Goal: Feedback & Contribution: Contribute content

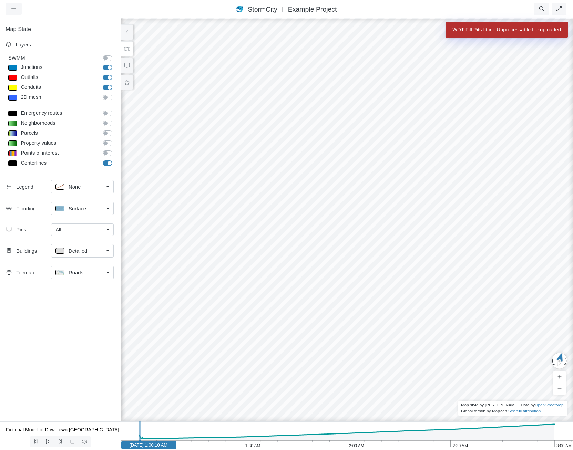
click at [531, 28] on div "WDT Fill Pits.flt.ini: Unprocessable file uploaded" at bounding box center [506, 30] width 122 height 16
click at [87, 272] on div "Roads" at bounding box center [79, 272] width 48 height 9
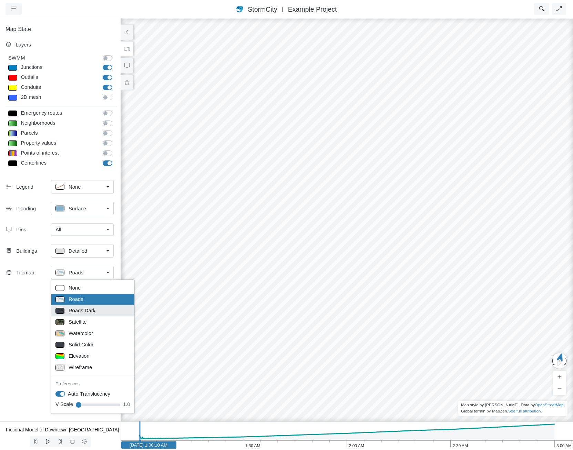
click at [92, 305] on ul "None Roads Roads Dark Satellite Watercolor Solid Color Elevation Wireframe Pref…" at bounding box center [93, 346] width 84 height 135
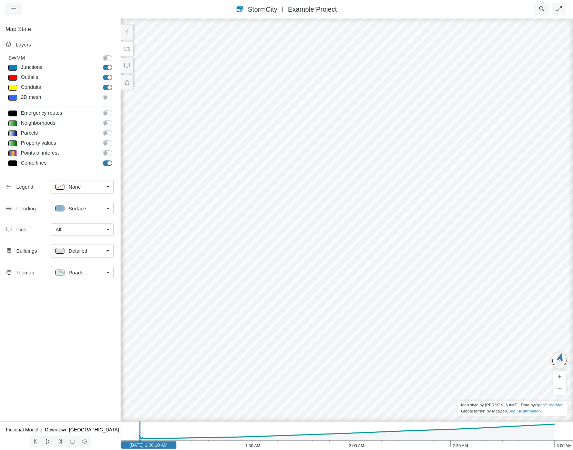
click at [94, 276] on div "Roads" at bounding box center [79, 272] width 48 height 9
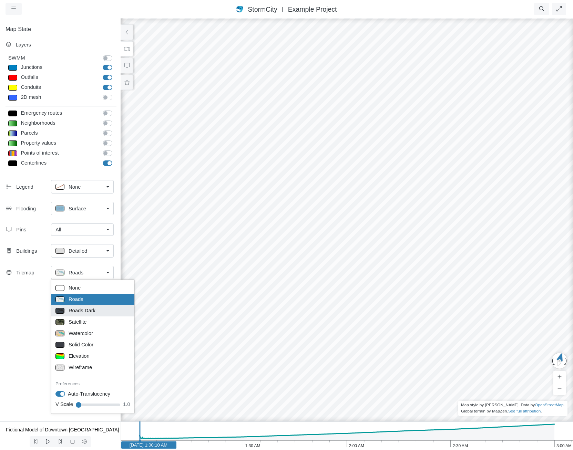
click at [98, 312] on div "Roads Dark" at bounding box center [92, 310] width 75 height 9
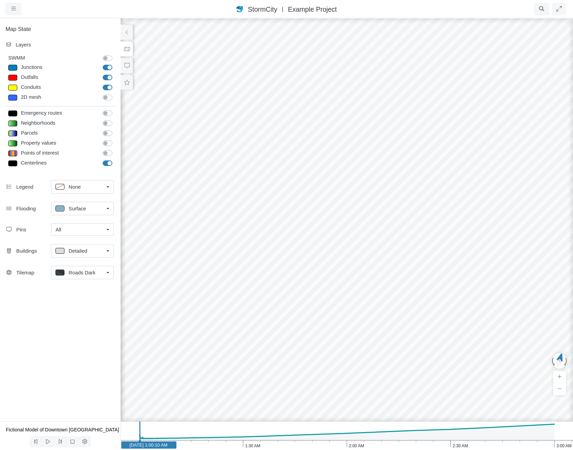
click at [72, 250] on span "Detailed" at bounding box center [78, 251] width 19 height 8
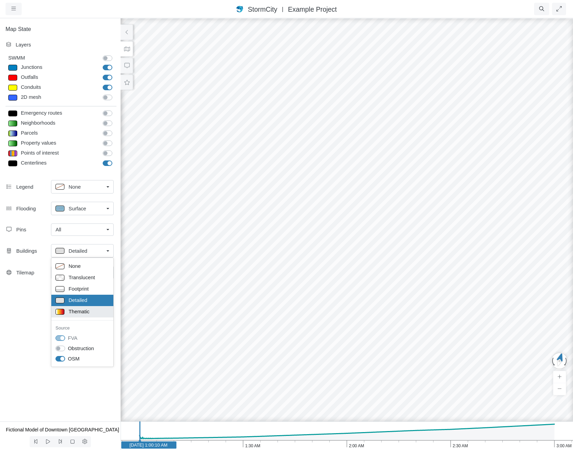
click at [74, 308] on span "Thematic" at bounding box center [79, 312] width 21 height 8
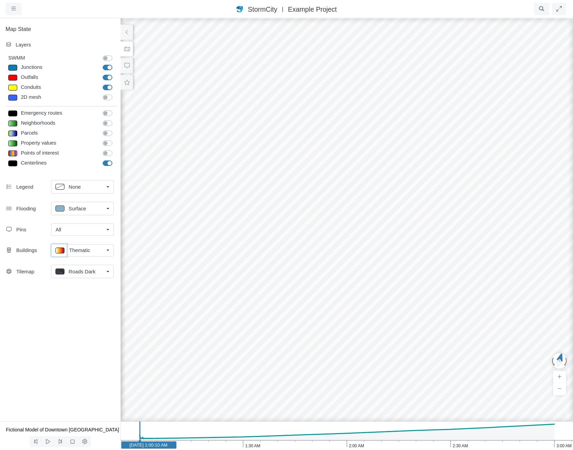
click at [55, 250] on button at bounding box center [58, 250] width 15 height 12
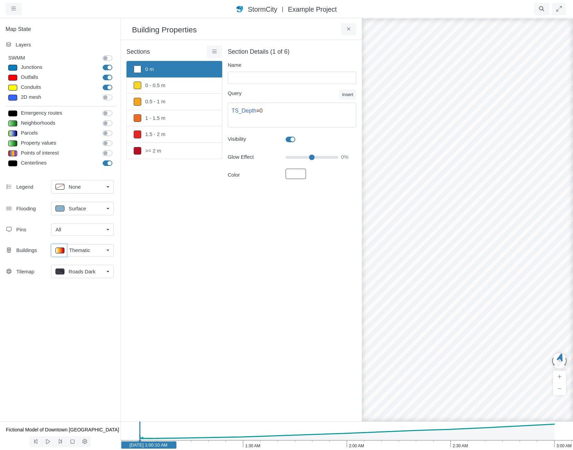
type input "0 m"
type textarea "TS_Depth = 0"
checkbox input "true"
type input "0"
click at [520, 447] on icon "3:00 AM 2:30 AM 2:00 AM 1:30 AM 1:00 AM Jan 1, 2020 2:30:40 AM" at bounding box center [347, 435] width 452 height 29
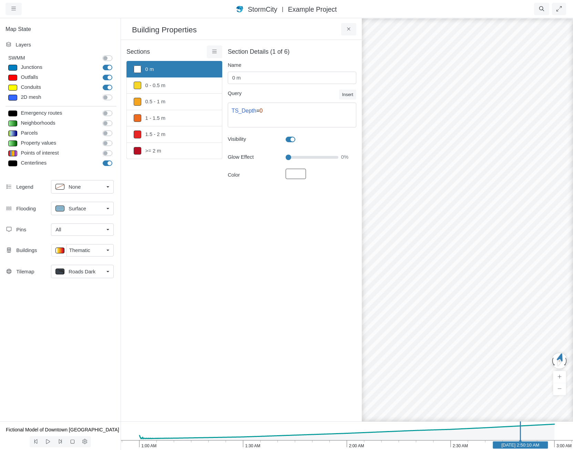
click at [416, 444] on icon "3:00 AM 2:30 AM 2:00 AM 1:30 AM 1:00 AM Jan 1, 2020 2:50:10 AM" at bounding box center [347, 435] width 452 height 29
click at [214, 51] on icon at bounding box center [214, 51] width 7 height 5
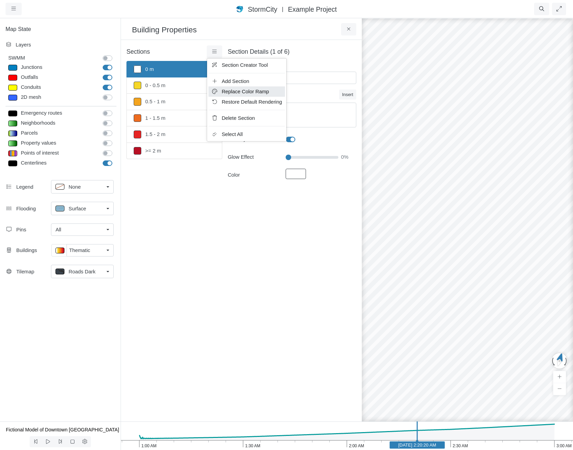
click at [234, 92] on span "Replace Color Ramp" at bounding box center [244, 92] width 47 height 6
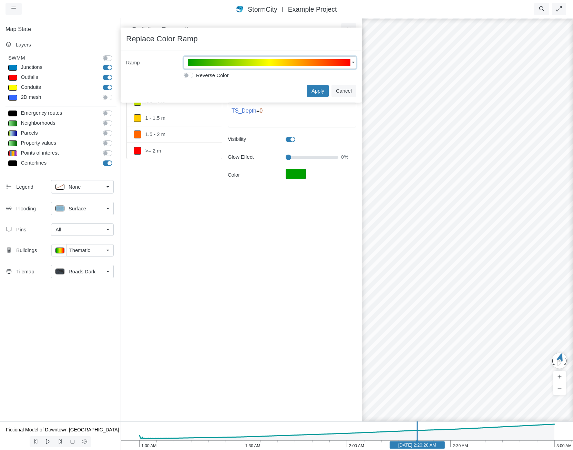
click at [302, 60] on span "button" at bounding box center [269, 62] width 162 height 7
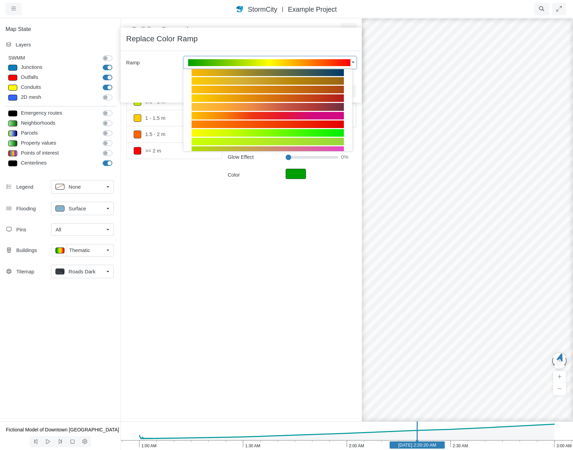
scroll to position [134, 0]
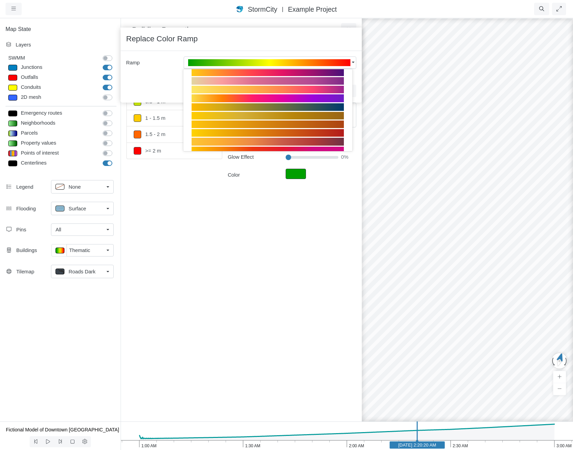
click at [306, 97] on div at bounding box center [267, 98] width 152 height 8
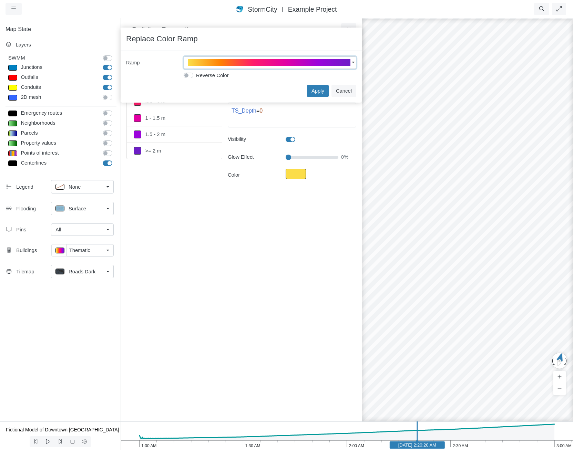
click at [299, 63] on span "button" at bounding box center [269, 62] width 162 height 7
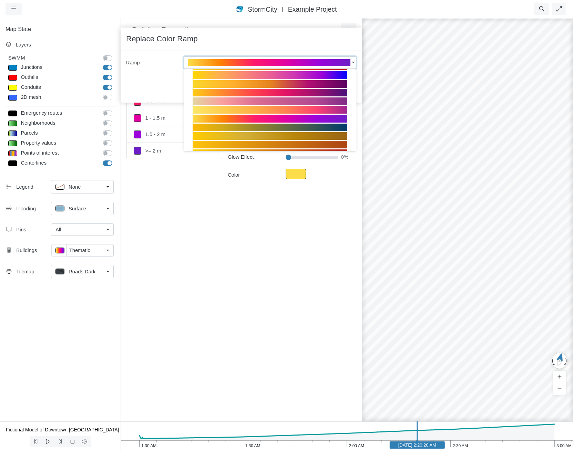
scroll to position [99, 0]
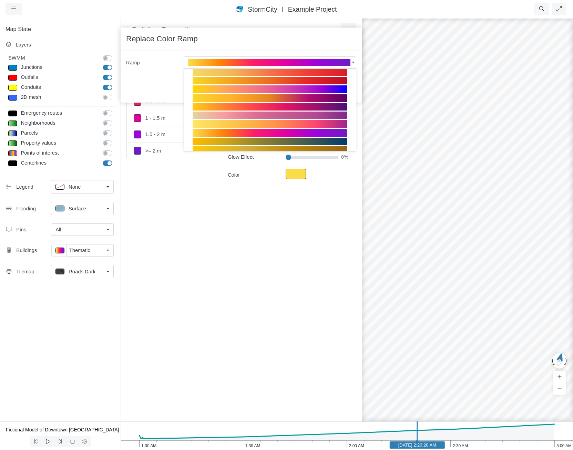
click at [310, 104] on div at bounding box center [269, 107] width 155 height 8
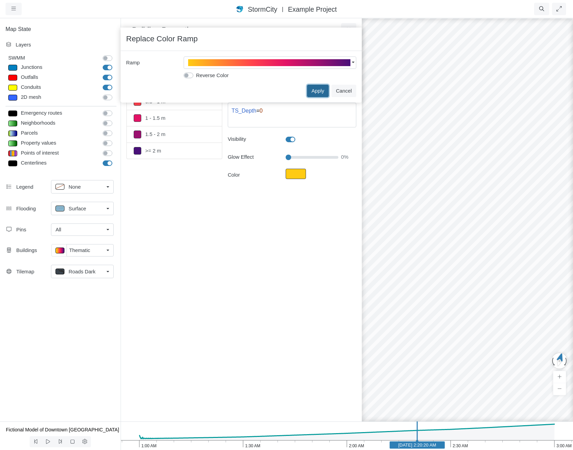
click at [312, 88] on button "Apply" at bounding box center [318, 91] width 22 height 12
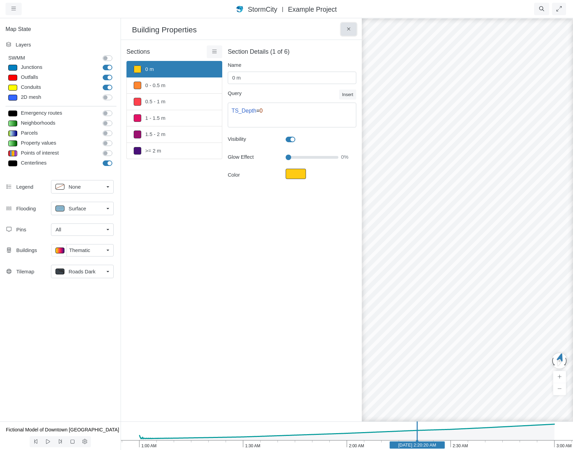
click at [348, 24] on button at bounding box center [348, 29] width 15 height 12
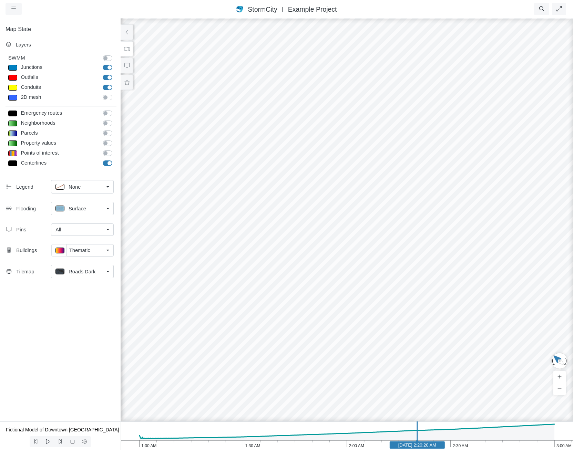
drag, startPoint x: 240, startPoint y: 151, endPoint x: 574, endPoint y: 353, distance: 390.0
drag, startPoint x: 404, startPoint y: 260, endPoint x: 351, endPoint y: 313, distance: 75.2
click at [351, 315] on div at bounding box center [346, 234] width 573 height 432
drag, startPoint x: 351, startPoint y: 312, endPoint x: 383, endPoint y: 192, distance: 123.9
drag, startPoint x: 323, startPoint y: 237, endPoint x: 307, endPoint y: 313, distance: 78.1
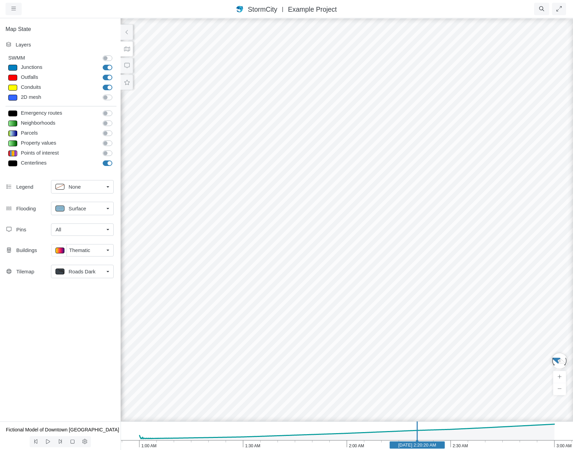
drag, startPoint x: 335, startPoint y: 229, endPoint x: 338, endPoint y: 357, distance: 128.5
click at [338, 357] on div at bounding box center [346, 234] width 573 height 432
drag, startPoint x: 345, startPoint y: 190, endPoint x: 368, endPoint y: 371, distance: 182.9
click at [368, 371] on div at bounding box center [346, 234] width 573 height 432
drag, startPoint x: 370, startPoint y: 269, endPoint x: 183, endPoint y: 387, distance: 220.5
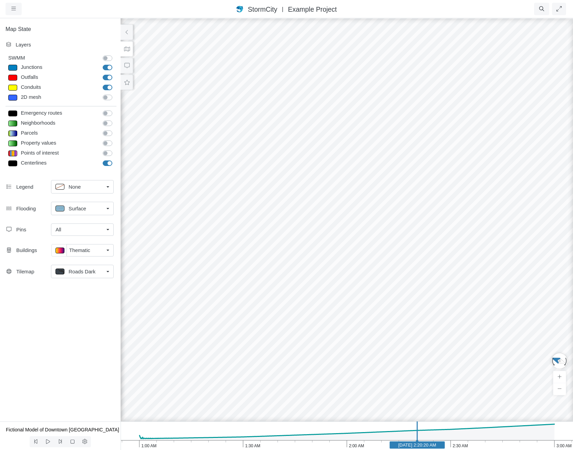
click at [183, 387] on div at bounding box center [346, 234] width 573 height 432
drag, startPoint x: 462, startPoint y: 345, endPoint x: 179, endPoint y: 330, distance: 283.8
click at [90, 207] on div "Surface" at bounding box center [79, 208] width 48 height 9
click at [83, 259] on span "Isopleth" at bounding box center [78, 258] width 18 height 8
click at [62, 206] on p at bounding box center [59, 208] width 9 height 6
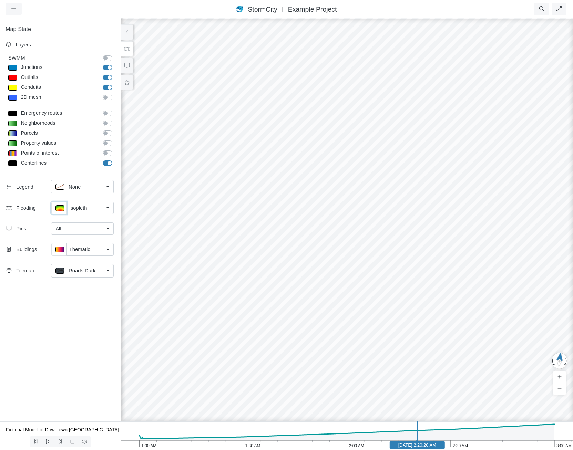
type input "< 0.1 m"
type textarea "TS_Depth < 0.1"
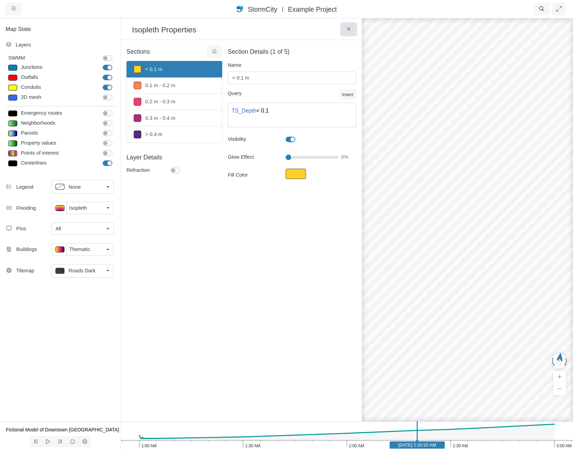
click at [351, 32] on icon at bounding box center [348, 29] width 7 height 5
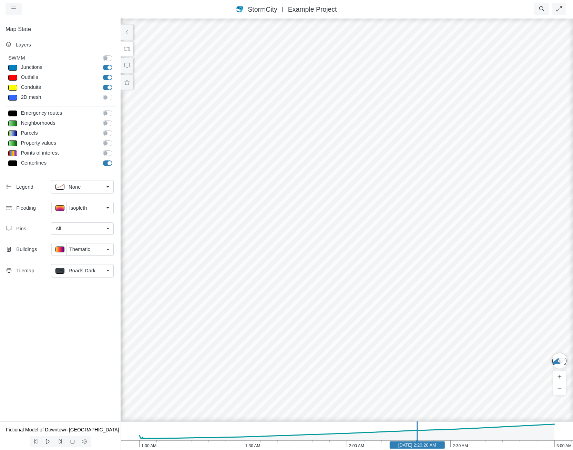
drag, startPoint x: 190, startPoint y: 276, endPoint x: 445, endPoint y: 355, distance: 267.0
drag, startPoint x: 394, startPoint y: 380, endPoint x: 457, endPoint y: 297, distance: 103.5
drag, startPoint x: 410, startPoint y: 180, endPoint x: 430, endPoint y: 161, distance: 27.5
click at [421, 145] on div at bounding box center [346, 234] width 573 height 432
drag, startPoint x: 389, startPoint y: 225, endPoint x: 287, endPoint y: 320, distance: 139.6
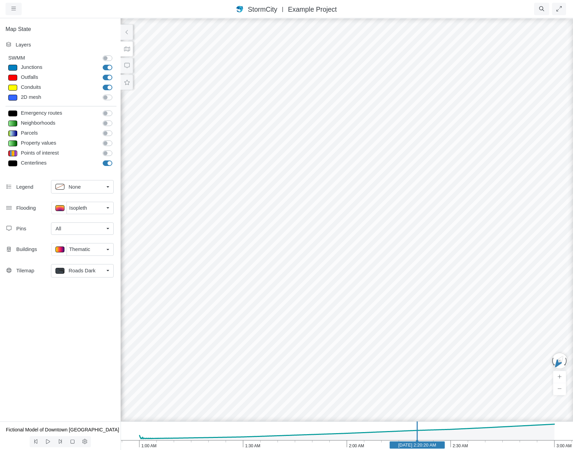
click at [286, 320] on div at bounding box center [346, 234] width 573 height 432
drag, startPoint x: 378, startPoint y: 318, endPoint x: 320, endPoint y: 324, distance: 59.1
drag, startPoint x: 371, startPoint y: 292, endPoint x: 320, endPoint y: 247, distance: 68.3
click at [320, 247] on div at bounding box center [346, 234] width 573 height 432
drag, startPoint x: 335, startPoint y: 335, endPoint x: 351, endPoint y: 199, distance: 137.0
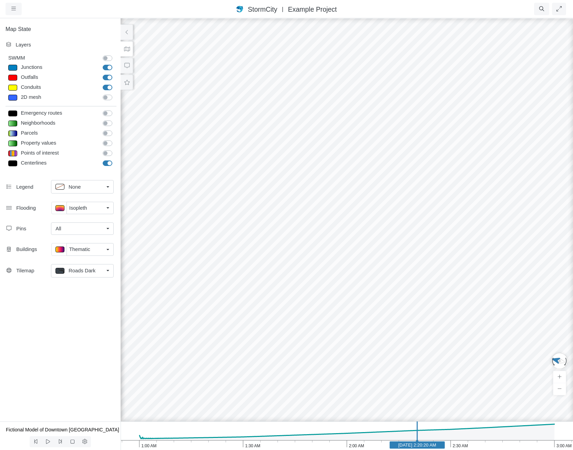
click at [351, 199] on div at bounding box center [346, 234] width 573 height 432
drag, startPoint x: 375, startPoint y: 333, endPoint x: 356, endPoint y: 420, distance: 89.4
drag, startPoint x: 367, startPoint y: 259, endPoint x: 377, endPoint y: 339, distance: 80.4
click at [377, 339] on div at bounding box center [346, 234] width 573 height 432
drag, startPoint x: 377, startPoint y: 316, endPoint x: 348, endPoint y: 369, distance: 60.4
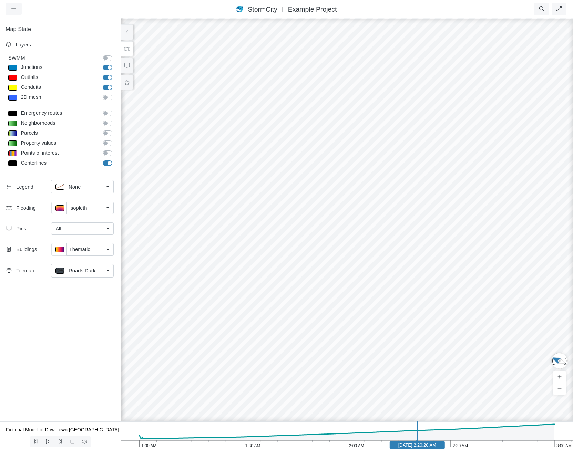
drag, startPoint x: 367, startPoint y: 317, endPoint x: 370, endPoint y: 330, distance: 13.6
click at [370, 331] on div at bounding box center [346, 234] width 573 height 432
drag, startPoint x: 392, startPoint y: 189, endPoint x: 284, endPoint y: 294, distance: 150.7
click at [310, 339] on div at bounding box center [346, 234] width 573 height 432
click at [72, 187] on span "None" at bounding box center [75, 187] width 12 height 8
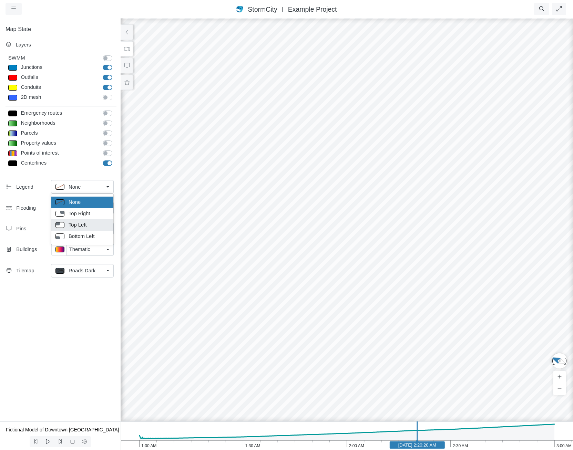
drag, startPoint x: 85, startPoint y: 224, endPoint x: 88, endPoint y: 226, distance: 3.7
click at [85, 224] on span "Top Left" at bounding box center [78, 225] width 18 height 8
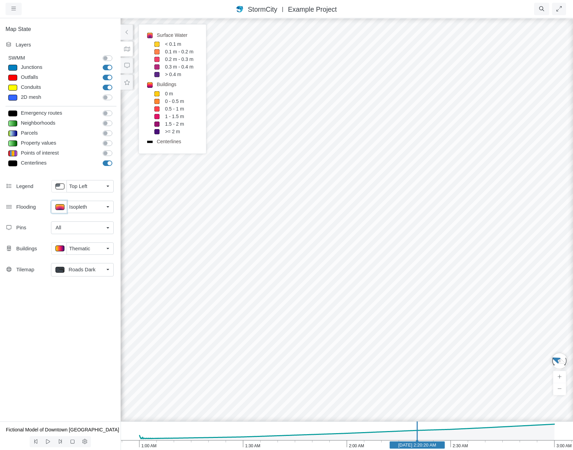
click at [61, 206] on p at bounding box center [59, 207] width 9 height 6
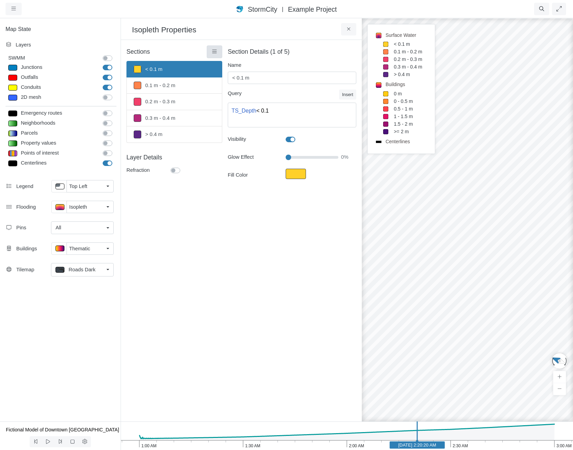
click at [213, 51] on icon at bounding box center [214, 51] width 7 height 5
click at [222, 65] on span "Section Creator Tool" at bounding box center [244, 65] width 46 height 6
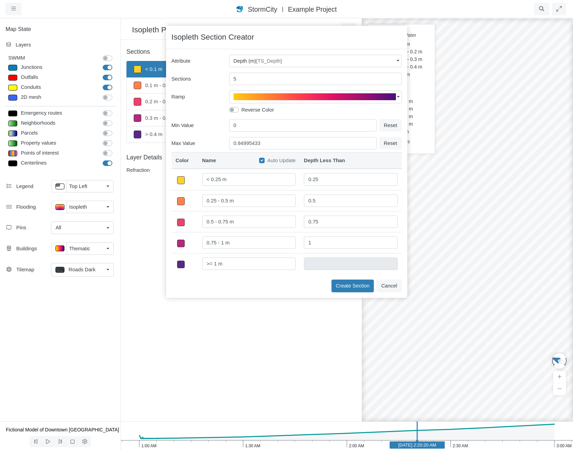
click at [423, 94] on dd "0 m" at bounding box center [398, 94] width 57 height 8
drag, startPoint x: 275, startPoint y: 146, endPoint x: 67, endPoint y: 125, distance: 209.4
click at [81, 128] on div "Projects Groups Users Preferences Profiles Data Centers Accounts Support About …" at bounding box center [286, 225] width 573 height 450
click at [292, 280] on div "Create Section Cancel" at bounding box center [286, 286] width 230 height 12
click at [252, 128] on input "0" at bounding box center [302, 125] width 147 height 12
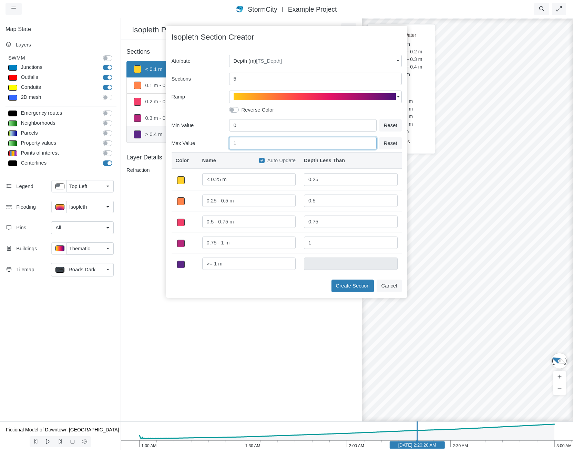
drag, startPoint x: 245, startPoint y: 142, endPoint x: 147, endPoint y: 127, distance: 99.2
click at [147, 127] on div "Projects Groups Users Preferences Profiles Data Centers Accounts Support About …" at bounding box center [286, 225] width 573 height 450
type input "2"
type input "< 0.5 m"
type input "0.5"
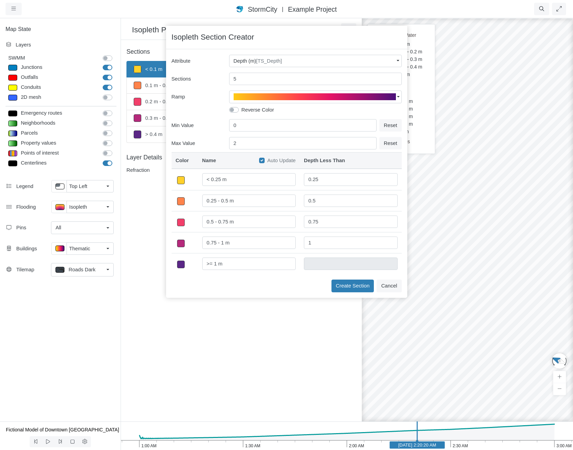
type input "0.5 - 1 m"
type input "1"
type input "1 - 1.5 m"
type input "1.5"
type input "1.5 - 2 m"
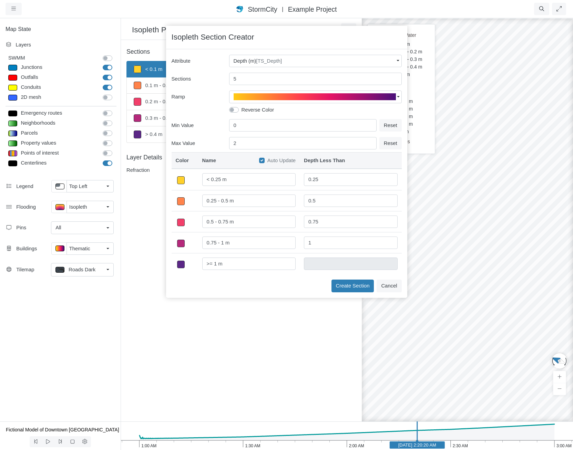
type input "2"
type input ">= 2 m"
click at [213, 146] on span "Max Value" at bounding box center [199, 143] width 57 height 8
click at [344, 286] on button "Create Section" at bounding box center [352, 286] width 43 height 12
type input "< 0.5 m"
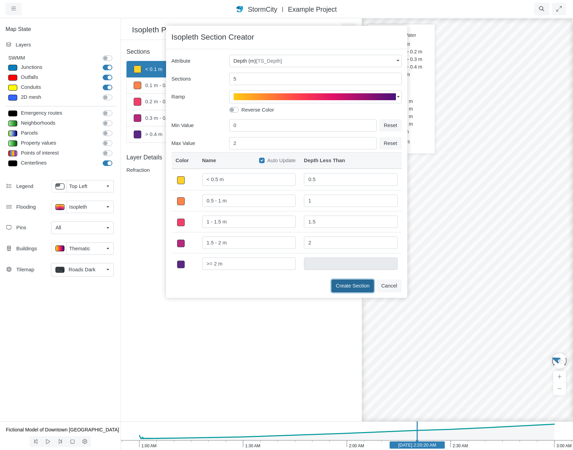
type textarea "TS_Depth < 0.5"
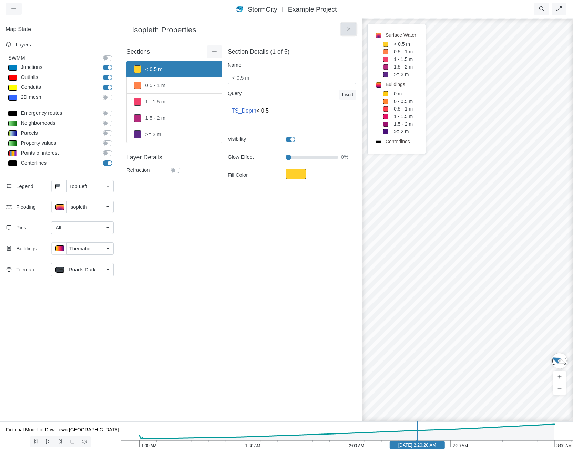
click at [349, 28] on icon at bounding box center [348, 29] width 7 height 5
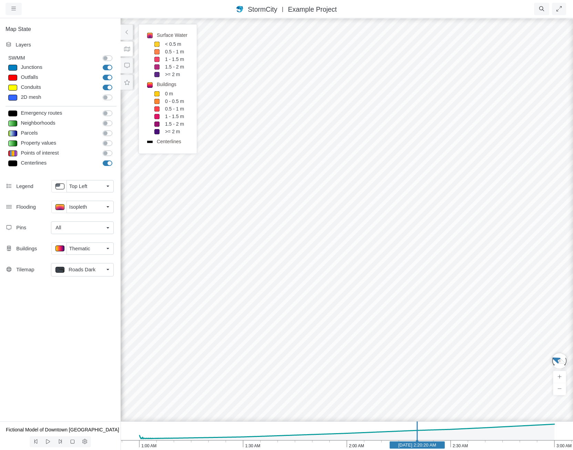
drag, startPoint x: 451, startPoint y: 355, endPoint x: 396, endPoint y: 142, distance: 220.1
click at [395, 139] on div at bounding box center [346, 234] width 573 height 432
drag, startPoint x: 370, startPoint y: 284, endPoint x: 356, endPoint y: 127, distance: 158.4
click at [329, 111] on div at bounding box center [346, 234] width 573 height 432
drag, startPoint x: 318, startPoint y: 181, endPoint x: 348, endPoint y: 313, distance: 135.4
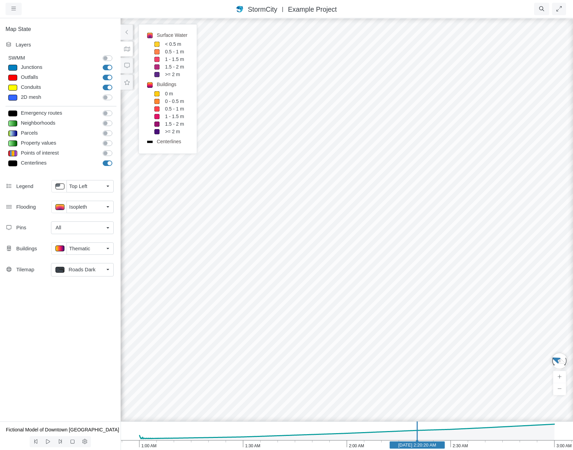
click at [348, 313] on div at bounding box center [346, 234] width 573 height 432
drag, startPoint x: 373, startPoint y: 216, endPoint x: 364, endPoint y: 357, distance: 141.4
click at [364, 358] on div at bounding box center [346, 234] width 573 height 432
drag, startPoint x: 381, startPoint y: 172, endPoint x: 286, endPoint y: 345, distance: 198.0
click at [283, 359] on div at bounding box center [346, 234] width 573 height 432
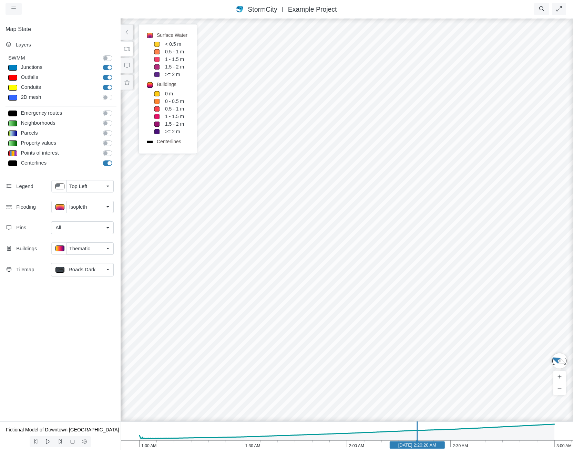
drag, startPoint x: 385, startPoint y: 181, endPoint x: 186, endPoint y: 371, distance: 274.9
click at [186, 371] on div at bounding box center [346, 234] width 573 height 432
drag, startPoint x: 443, startPoint y: 249, endPoint x: 284, endPoint y: 245, distance: 158.8
click at [284, 245] on div at bounding box center [346, 234] width 573 height 432
drag, startPoint x: 428, startPoint y: 269, endPoint x: 198, endPoint y: 153, distance: 258.1
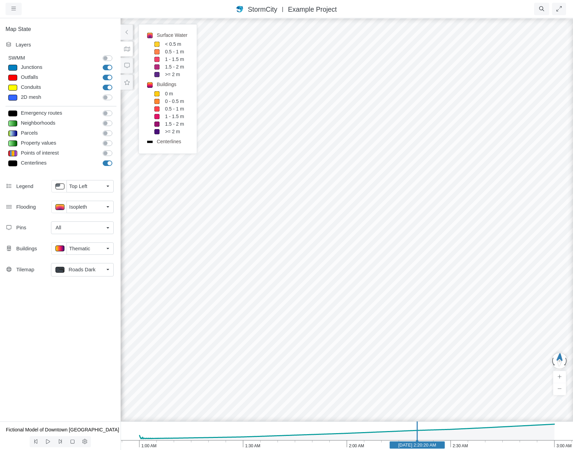
drag, startPoint x: 402, startPoint y: 211, endPoint x: 205, endPoint y: 170, distance: 201.4
drag, startPoint x: 436, startPoint y: 258, endPoint x: 572, endPoint y: 378, distance: 181.7
click at [572, 0] on html "Version 10823 2025-08-14, 11:50:08 A.M. Critical Infrastructure Chemical Commer…" at bounding box center [286, 0] width 573 height 0
click at [64, 210] on button at bounding box center [58, 207] width 15 height 12
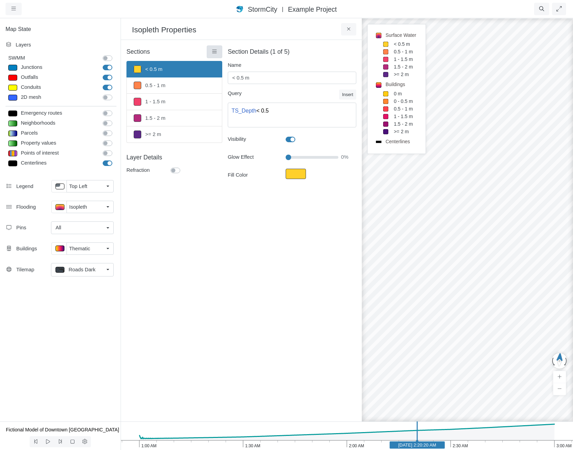
click at [216, 51] on icon at bounding box center [214, 51] width 7 height 5
click at [229, 64] on span "Section Creator Tool" at bounding box center [244, 65] width 46 height 6
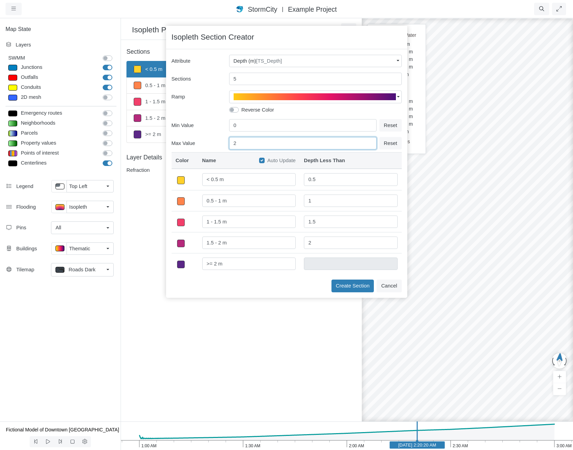
drag, startPoint x: 249, startPoint y: 138, endPoint x: 178, endPoint y: 136, distance: 71.0
click at [195, 122] on div "Min Value 0 Reset Max Value 2 Reset" at bounding box center [286, 134] width 230 height 30
type input "1"
type input "< 0.25 m"
type input "0.25"
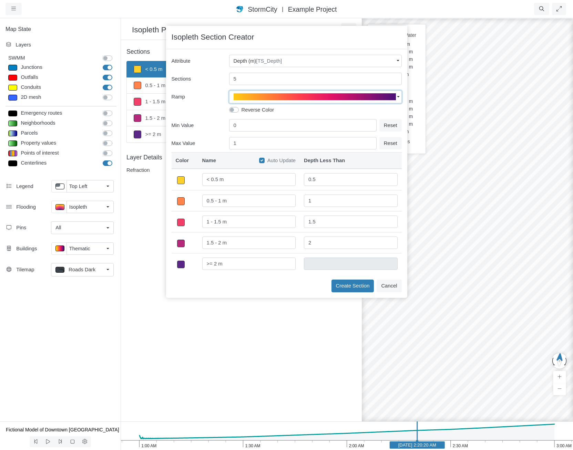
type input "0.25 - 0.5 m"
type input "0.5"
type input "0.5 - 0.75 m"
type input "0.75"
type input "0.75 - 1 m"
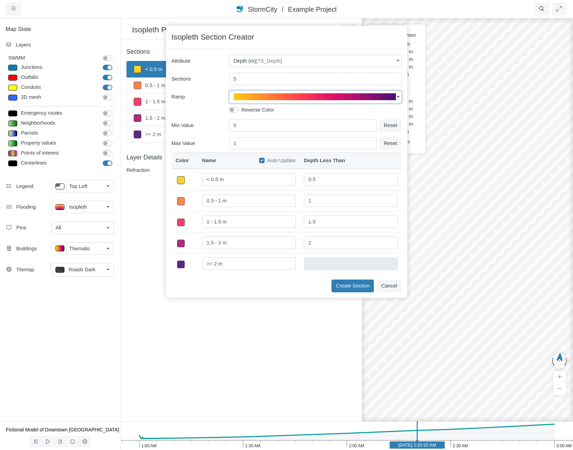
type input "1"
type input ">= 1 m"
click at [266, 96] on span "button" at bounding box center [314, 96] width 162 height 7
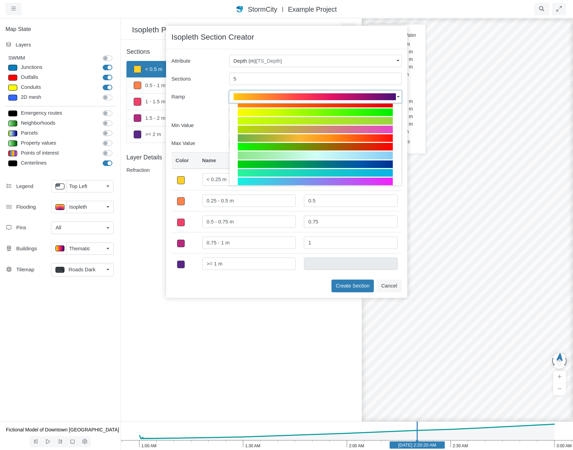
scroll to position [271, 0]
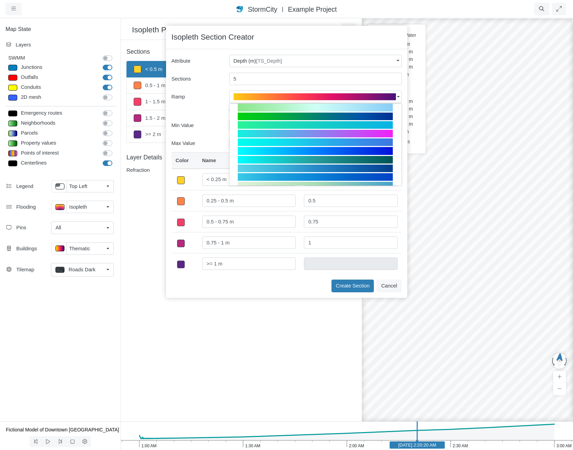
click at [364, 149] on div at bounding box center [315, 151] width 155 height 8
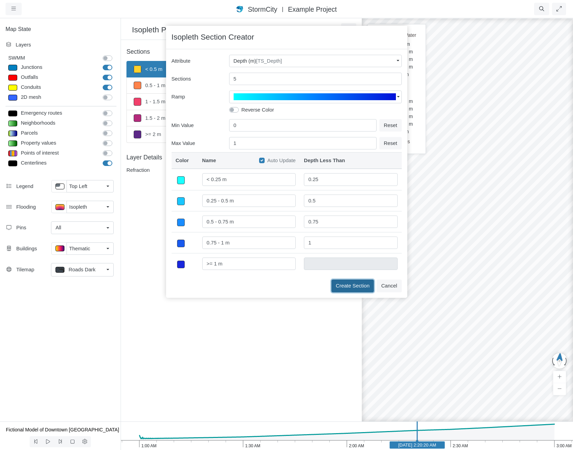
click at [349, 286] on button "Create Section" at bounding box center [352, 286] width 43 height 12
type input "< 0.25 m"
type textarea "TS_Depth < 0.25"
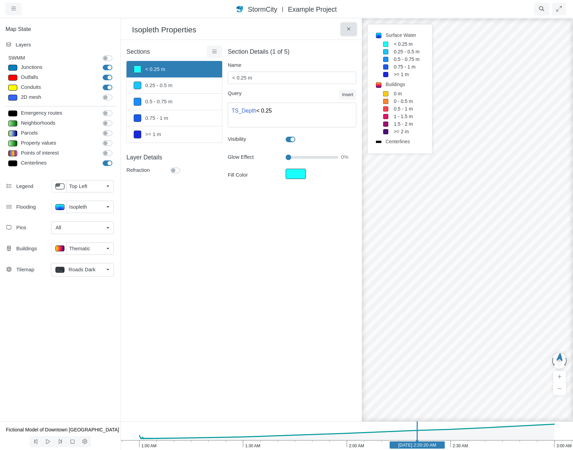
click at [348, 26] on button at bounding box center [348, 29] width 15 height 12
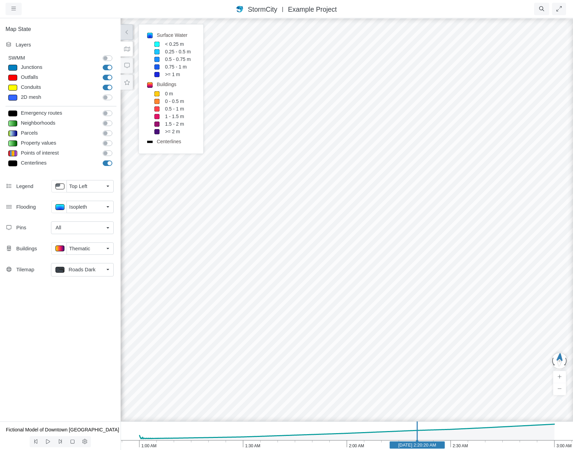
click at [127, 33] on icon at bounding box center [127, 32] width 7 height 5
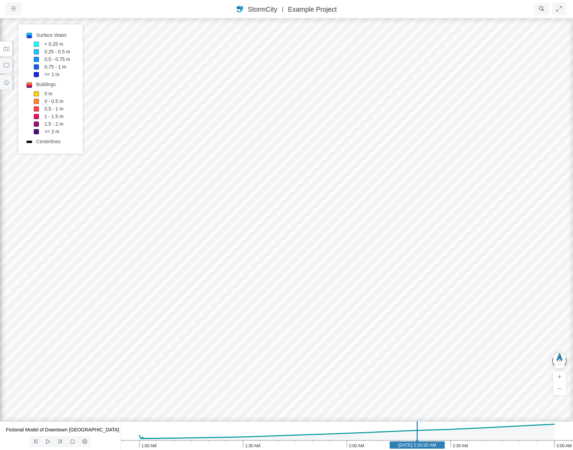
drag, startPoint x: 314, startPoint y: 252, endPoint x: 311, endPoint y: 350, distance: 97.9
drag, startPoint x: 354, startPoint y: 308, endPoint x: 507, endPoint y: 313, distance: 153.3
click at [511, 316] on div at bounding box center [286, 234] width 573 height 432
drag, startPoint x: 229, startPoint y: 274, endPoint x: 93, endPoint y: 238, distance: 140.3
drag, startPoint x: 322, startPoint y: 317, endPoint x: 381, endPoint y: 218, distance: 116.0
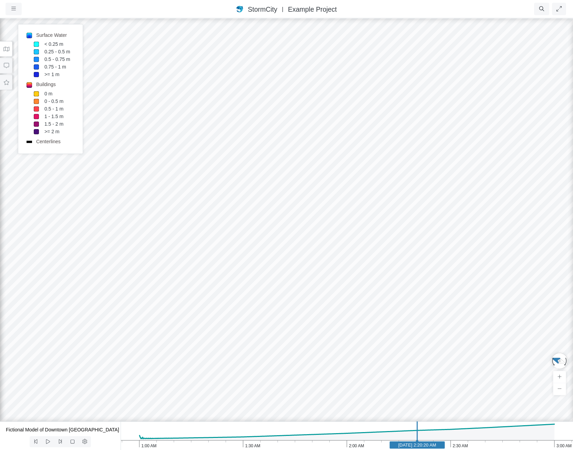
click at [381, 218] on div at bounding box center [286, 234] width 573 height 432
drag, startPoint x: 399, startPoint y: 283, endPoint x: 373, endPoint y: 271, distance: 27.9
drag, startPoint x: 345, startPoint y: 292, endPoint x: 333, endPoint y: 377, distance: 85.9
click at [333, 377] on div at bounding box center [286, 234] width 573 height 432
drag, startPoint x: 343, startPoint y: 208, endPoint x: 260, endPoint y: 391, distance: 201.9
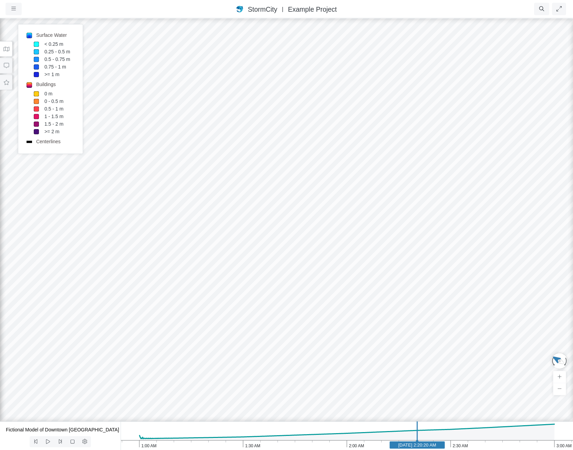
click at [260, 391] on div at bounding box center [286, 234] width 573 height 432
drag, startPoint x: 391, startPoint y: 255, endPoint x: 306, endPoint y: 327, distance: 111.4
click at [306, 327] on div at bounding box center [286, 234] width 573 height 432
drag, startPoint x: 460, startPoint y: 269, endPoint x: 247, endPoint y: 245, distance: 214.8
click at [247, 245] on div at bounding box center [286, 234] width 573 height 432
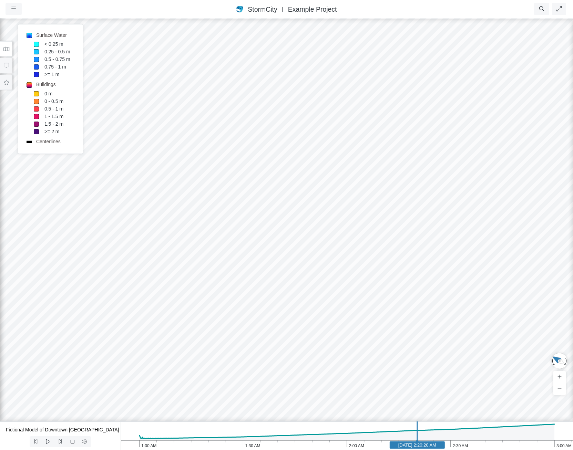
drag, startPoint x: 224, startPoint y: 287, endPoint x: 537, endPoint y: 251, distance: 315.4
click at [551, 255] on div at bounding box center [286, 234] width 573 height 432
drag, startPoint x: 334, startPoint y: 360, endPoint x: 544, endPoint y: 245, distance: 239.1
click at [546, 240] on div at bounding box center [286, 234] width 573 height 432
drag, startPoint x: 422, startPoint y: 263, endPoint x: 354, endPoint y: 208, distance: 88.2
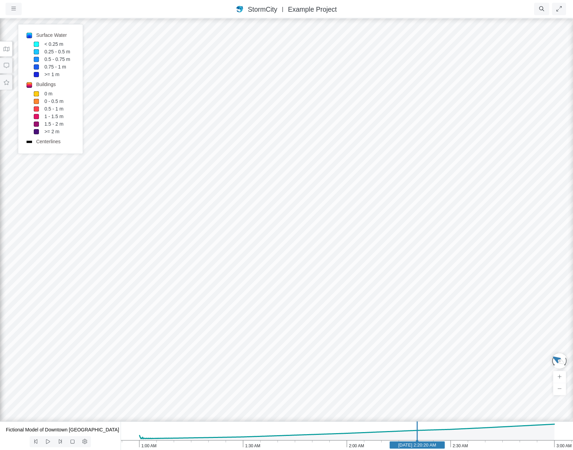
click at [354, 208] on div at bounding box center [286, 234] width 573 height 432
drag, startPoint x: 360, startPoint y: 285, endPoint x: 340, endPoint y: 329, distance: 48.2
click at [340, 329] on div at bounding box center [286, 234] width 573 height 432
click at [336, 268] on div at bounding box center [286, 234] width 573 height 432
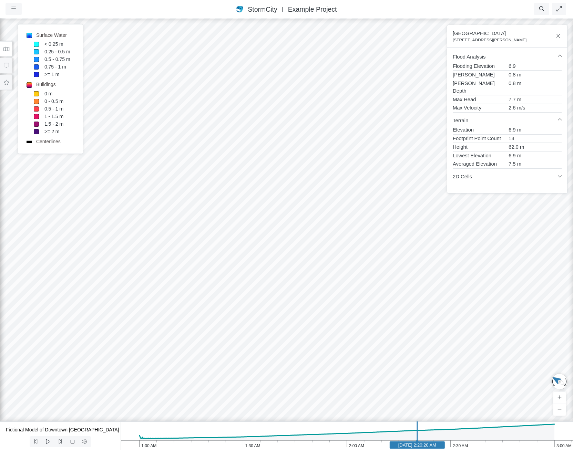
click at [8, 48] on icon at bounding box center [6, 48] width 7 height 5
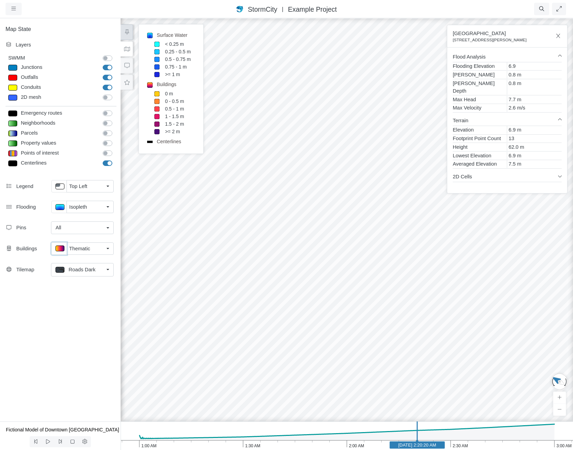
click at [58, 250] on p at bounding box center [59, 248] width 9 height 6
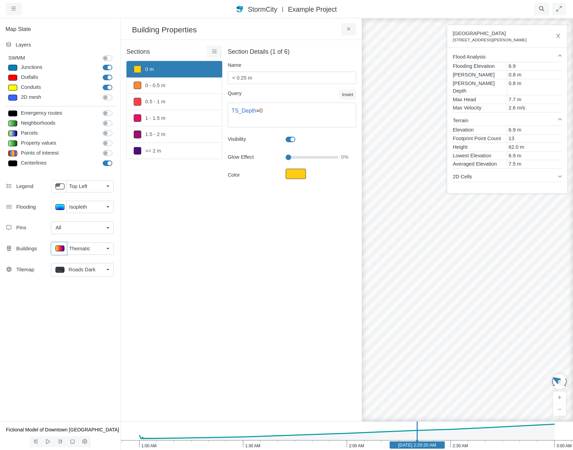
type input "0 m"
type textarea "TS_Depth = 0"
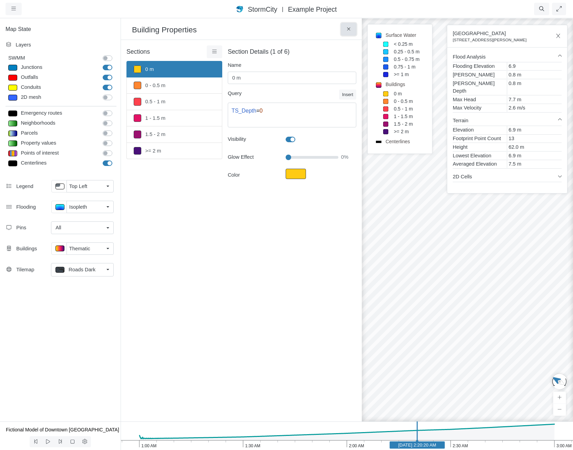
click at [344, 27] on button at bounding box center [348, 29] width 15 height 12
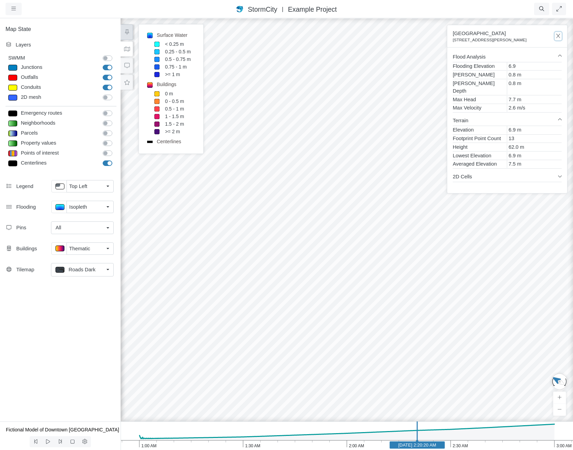
click at [558, 34] on icon "button" at bounding box center [558, 35] width 7 height 5
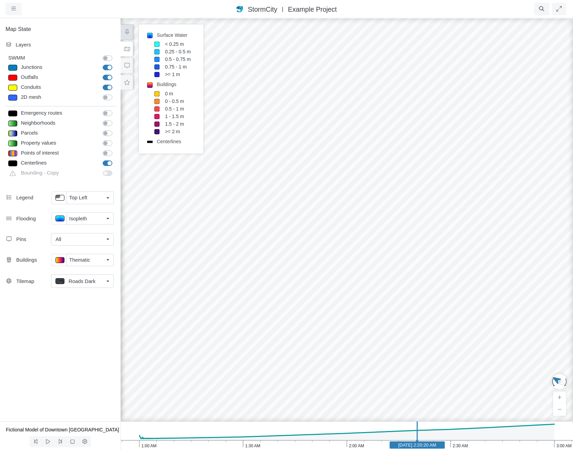
click at [79, 368] on div "Map State Layers SWMM SWMM Junctions Junctions Outfalls Dividers" at bounding box center [60, 220] width 121 height 404
click at [128, 81] on icon at bounding box center [127, 82] width 7 height 5
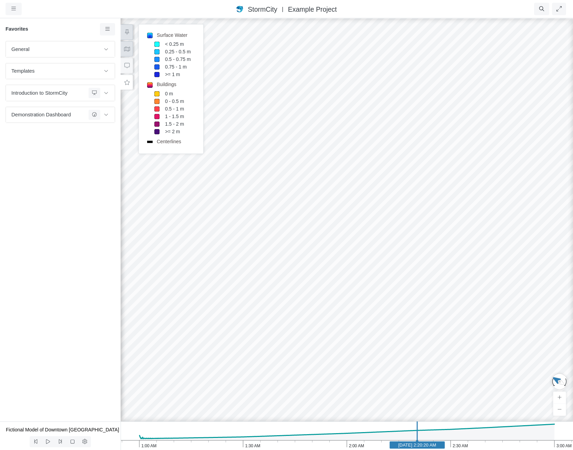
click at [119, 51] on div "General Default Map View Default Camera View Menu Test23 Water Depth Test Templ…" at bounding box center [60, 231] width 121 height 380
click at [124, 51] on icon at bounding box center [127, 49] width 6 height 4
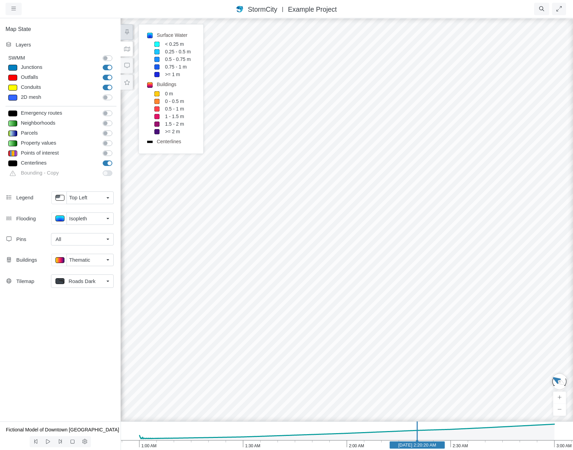
click at [83, 202] on link "Top Left" at bounding box center [89, 197] width 47 height 12
click at [83, 212] on div "None" at bounding box center [82, 212] width 53 height 9
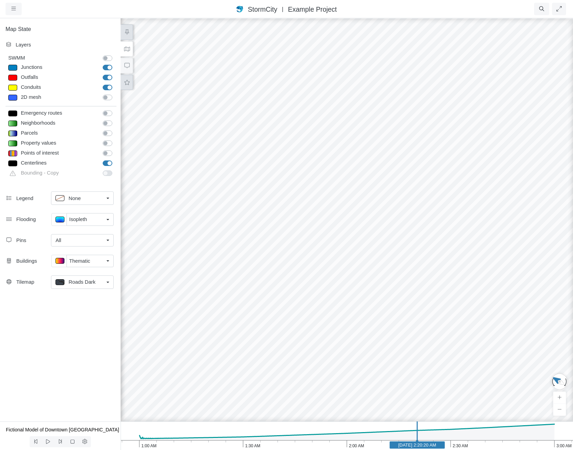
click at [126, 79] on button at bounding box center [127, 82] width 12 height 15
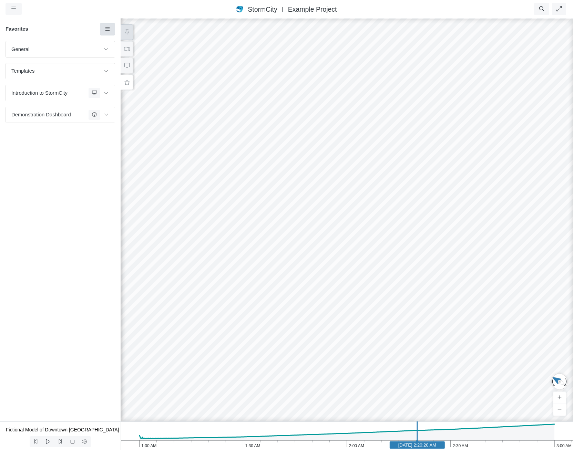
click at [106, 27] on icon at bounding box center [107, 29] width 7 height 5
click at [128, 88] on span "Manage Templates" at bounding box center [136, 90] width 43 height 6
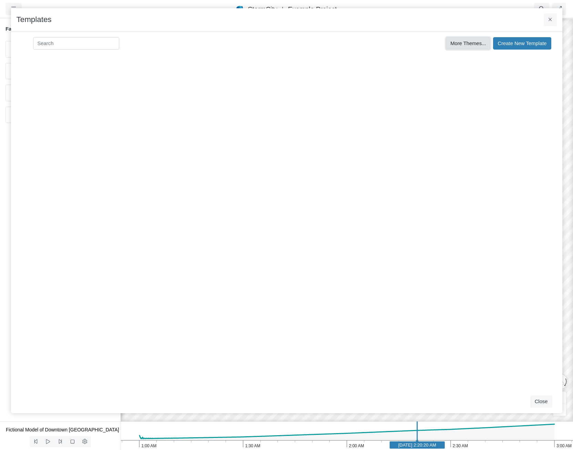
click at [474, 42] on span "More Themes..." at bounding box center [467, 44] width 35 height 6
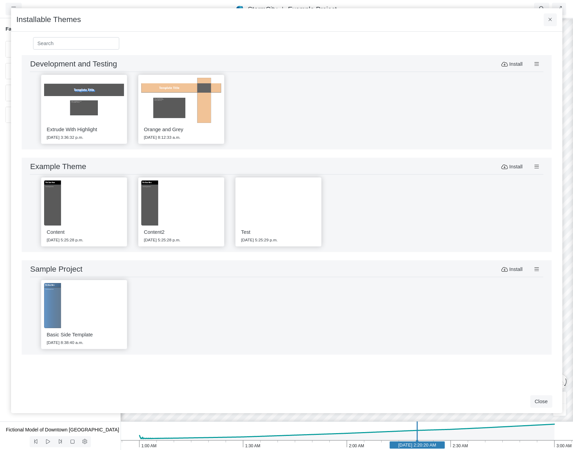
click at [153, 106] on img at bounding box center [181, 100] width 80 height 45
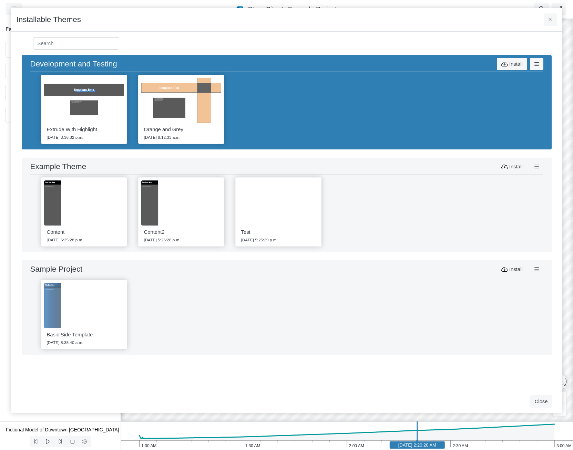
click at [96, 108] on img at bounding box center [84, 100] width 80 height 45
click at [196, 194] on img at bounding box center [181, 202] width 80 height 45
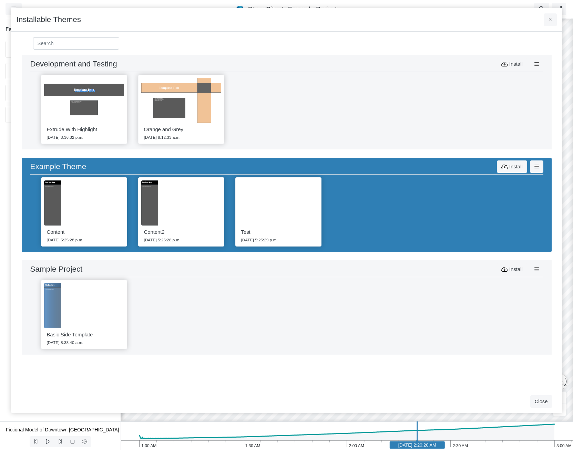
click at [307, 277] on div "Basic Side Template 2025-05-30 8:38:40 a.m." at bounding box center [286, 314] width 513 height 75
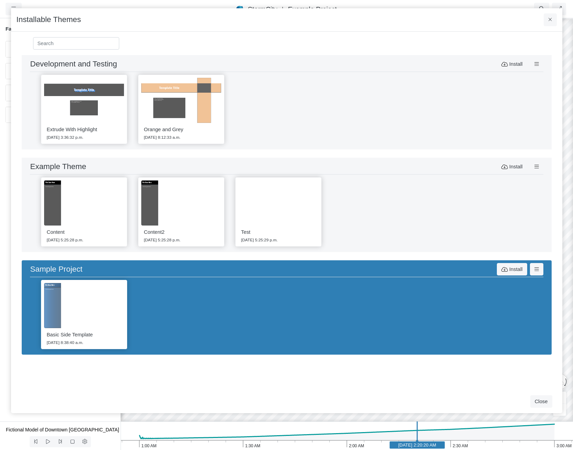
click at [400, 201] on div "Content 2025-07-07 5:25:28 p.m. Content2 2025-07-07 5:25:28 p.m. Test 2025-07-0…" at bounding box center [286, 212] width 513 height 75
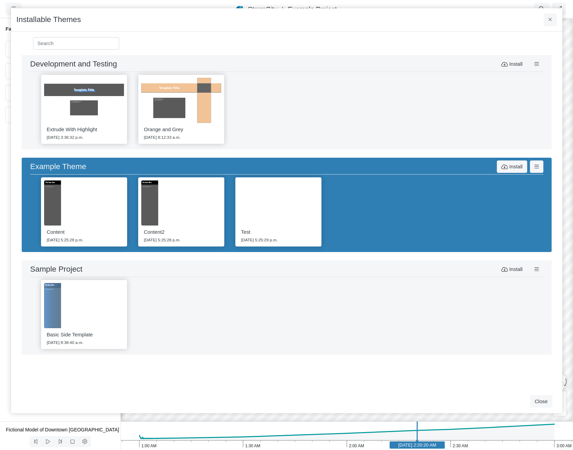
click at [273, 112] on div "Extrude With Highlight 2025-04-30 3:36:32 p.m. Orange and Grey 2025-05-01 8:12:…" at bounding box center [286, 109] width 513 height 75
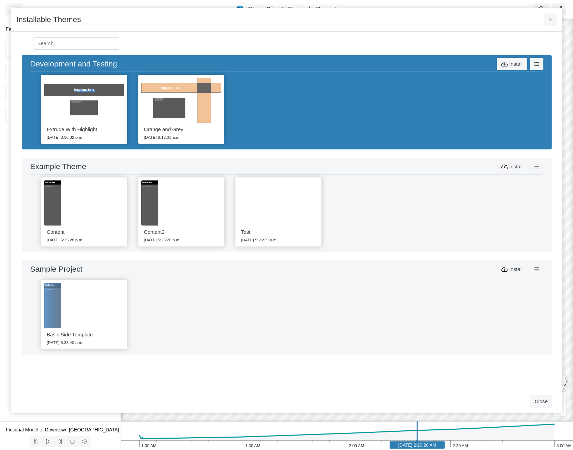
click at [339, 209] on div "Content 2025-07-07 5:25:28 p.m. Content2 2025-07-07 5:25:28 p.m. Test 2025-07-0…" at bounding box center [286, 212] width 513 height 75
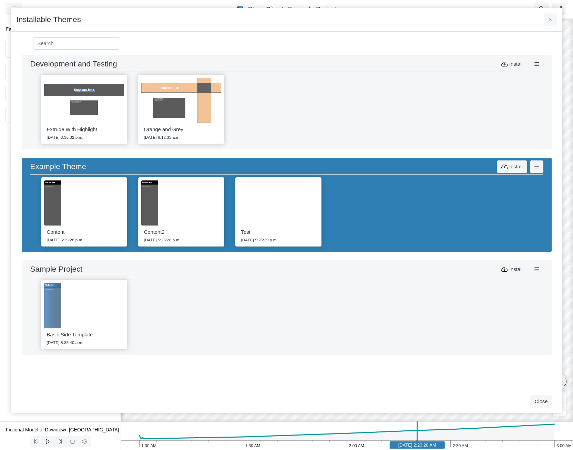
click at [327, 313] on div "Basic Side Template 2025-05-30 8:38:40 a.m." at bounding box center [286, 314] width 513 height 75
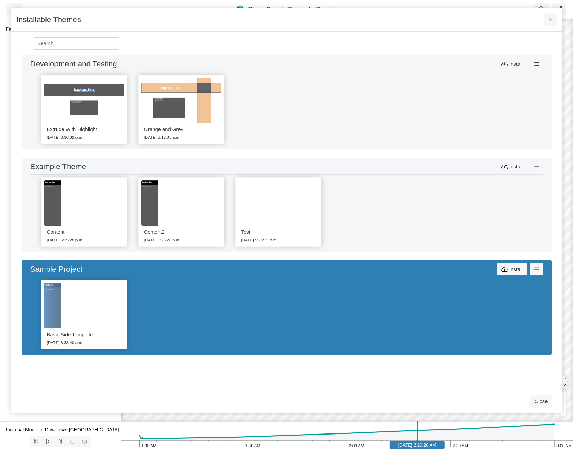
click at [394, 120] on div "Extrude With Highlight 2025-04-30 3:36:32 p.m. Orange and Grey 2025-05-01 8:12:…" at bounding box center [286, 109] width 513 height 75
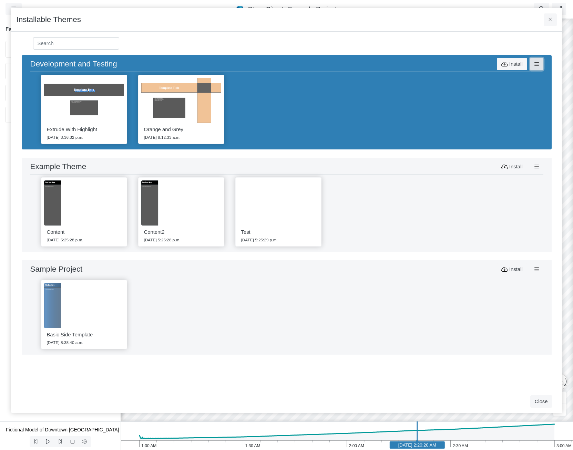
click at [533, 64] on button at bounding box center [536, 64] width 13 height 12
click at [445, 87] on div "Extrude With Highlight 2025-04-30 3:36:32 p.m. Orange and Grey 2025-05-01 8:12:…" at bounding box center [286, 109] width 513 height 75
click at [511, 62] on button "Install" at bounding box center [511, 64] width 30 height 12
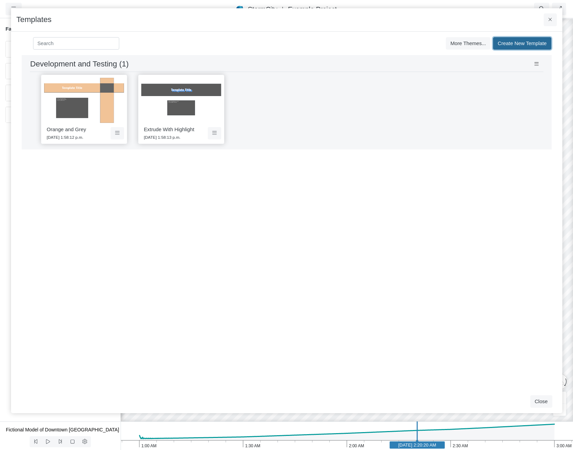
click at [522, 43] on span "Create New Template" at bounding box center [521, 44] width 49 height 6
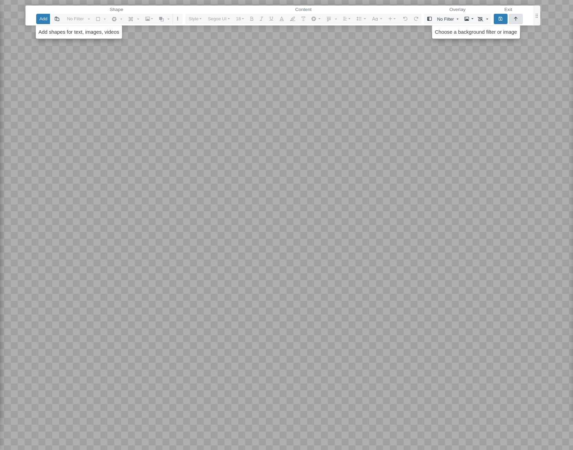
click at [513, 18] on button "button" at bounding box center [516, 19] width 14 height 10
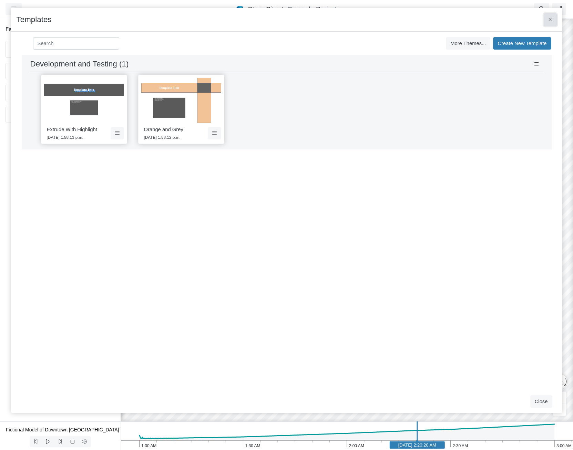
click at [548, 19] on icon at bounding box center [550, 19] width 4 height 5
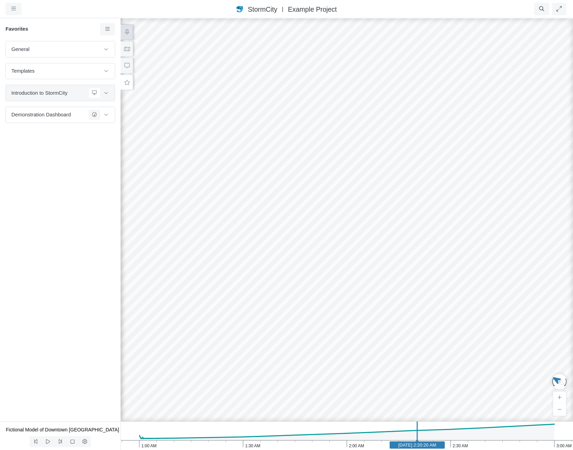
click at [66, 86] on div "Introduction to StormCity" at bounding box center [60, 92] width 109 height 15
click at [106, 29] on icon at bounding box center [107, 29] width 7 height 5
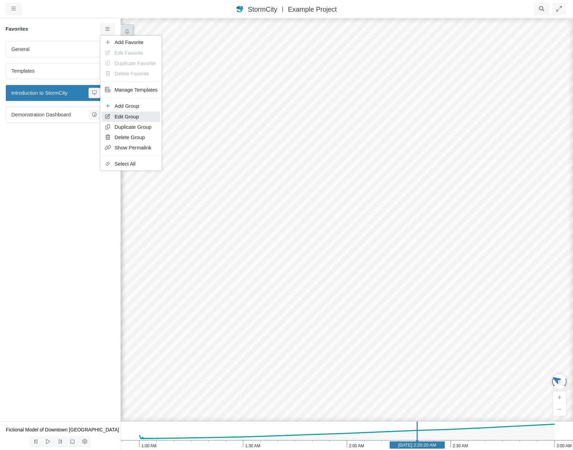
click at [142, 119] on link "Edit Group" at bounding box center [131, 117] width 59 height 10
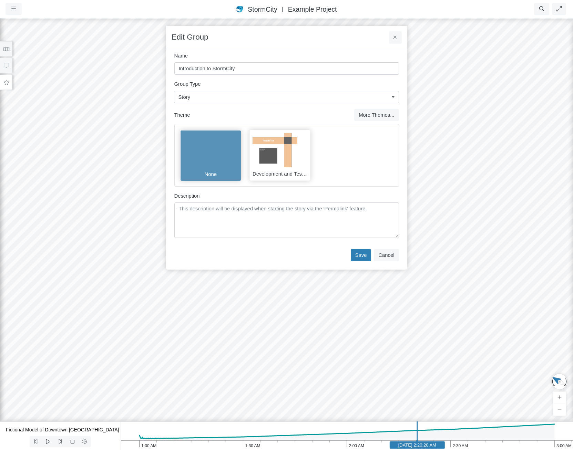
click at [278, 148] on img at bounding box center [274, 150] width 45 height 34
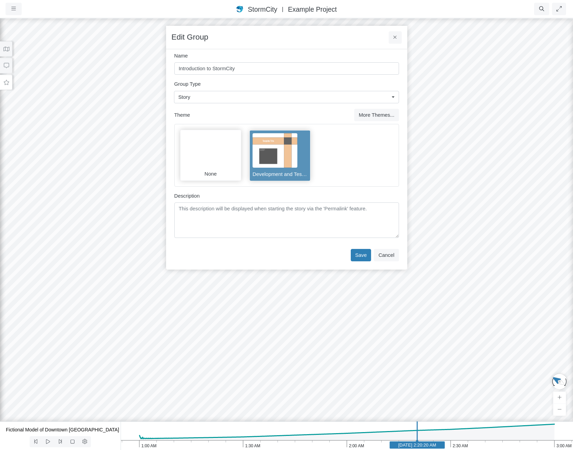
click at [213, 144] on img at bounding box center [205, 150] width 45 height 34
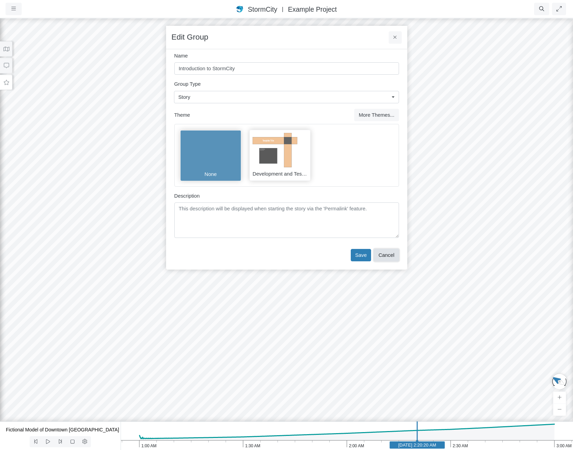
click at [391, 252] on button "Cancel" at bounding box center [386, 255] width 25 height 12
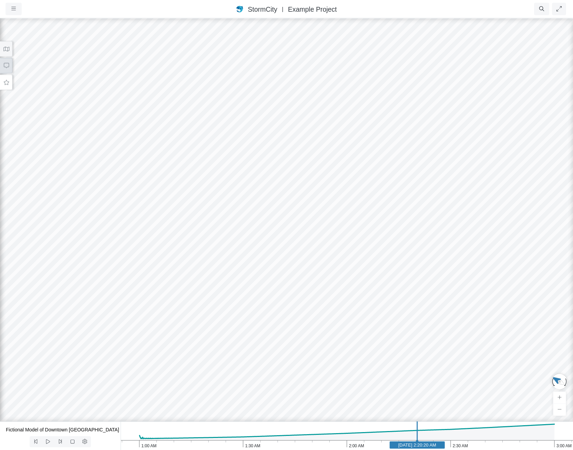
click at [8, 63] on icon at bounding box center [6, 65] width 7 height 5
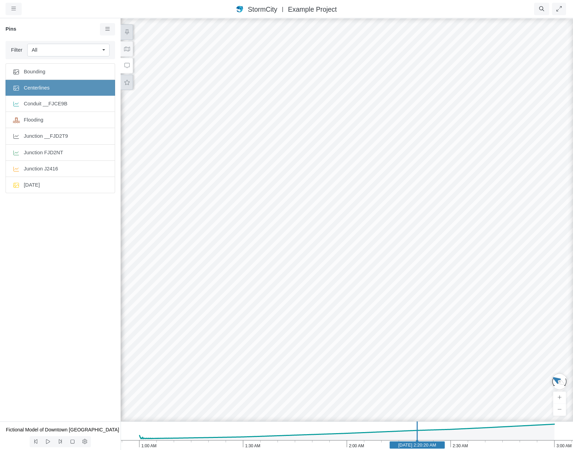
click at [122, 81] on button at bounding box center [127, 82] width 12 height 15
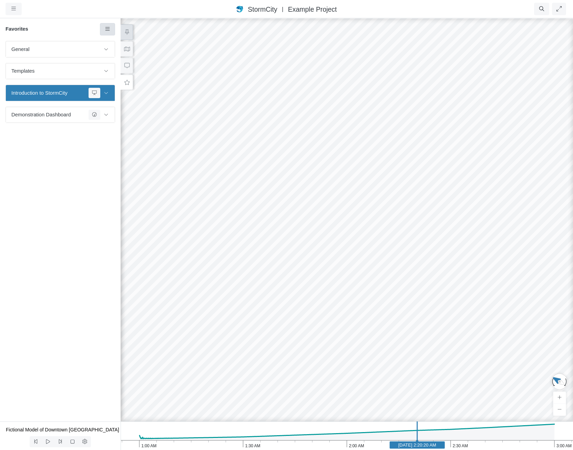
click at [108, 28] on icon at bounding box center [107, 29] width 7 height 5
click at [149, 106] on link "Add Group" at bounding box center [131, 106] width 59 height 10
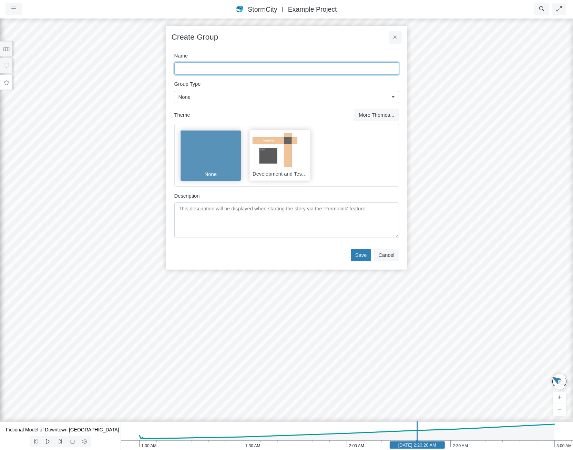
click at [197, 70] on input "Name" at bounding box center [286, 68] width 224 height 12
type input "T"
type input "Template Testing"
click at [276, 154] on img at bounding box center [274, 150] width 45 height 34
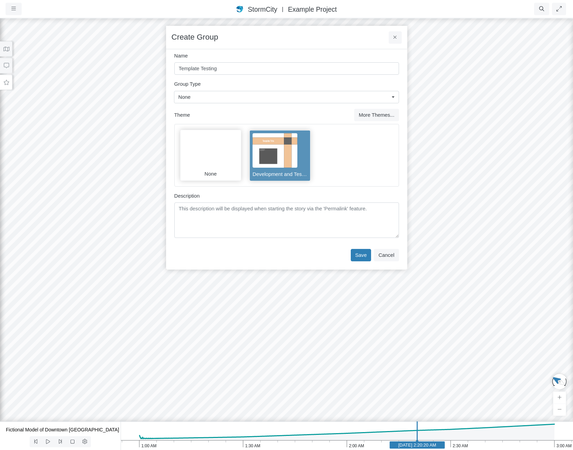
click at [293, 93] on link "None" at bounding box center [286, 97] width 225 height 12
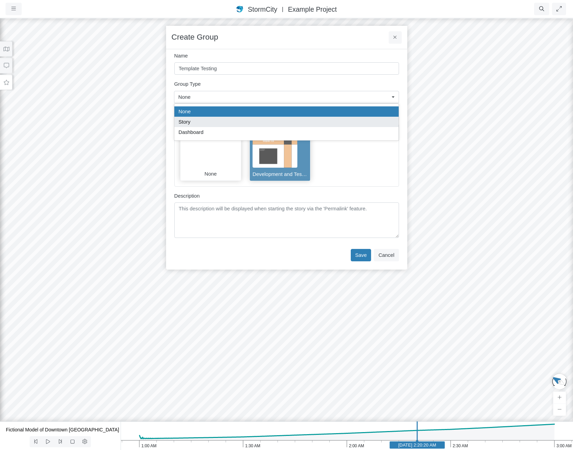
click at [249, 127] on link "Story" at bounding box center [286, 122] width 224 height 10
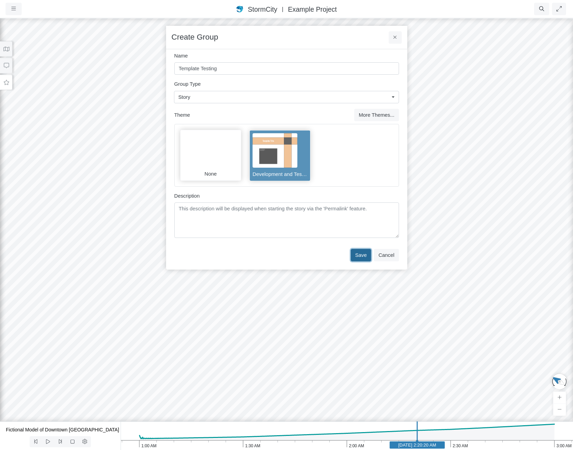
click at [365, 252] on button "Save" at bounding box center [361, 255] width 21 height 12
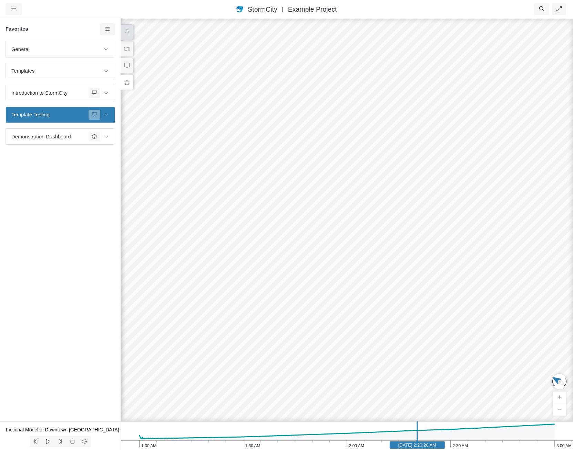
click at [61, 111] on div "Template Testing" at bounding box center [61, 115] width 101 height 10
click at [106, 30] on icon at bounding box center [107, 29] width 7 height 5
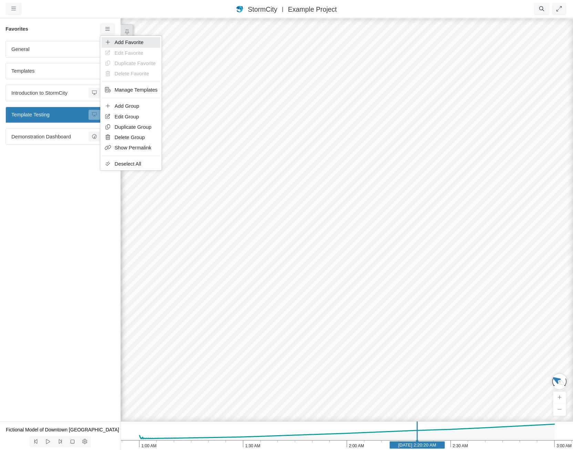
click at [119, 40] on span "Add Favorite" at bounding box center [129, 43] width 29 height 6
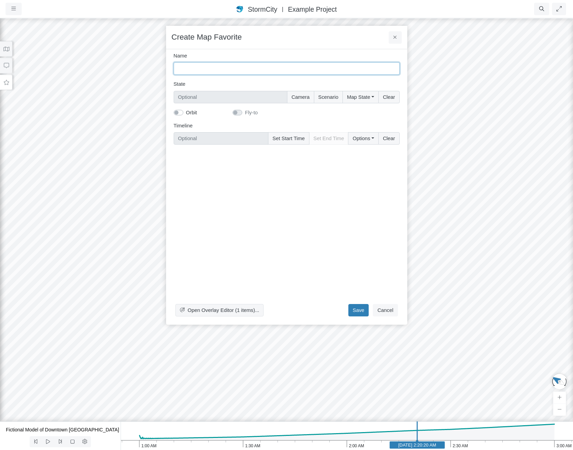
click at [211, 69] on input "Name" at bounding box center [287, 68] width 226 height 12
type input "Intro"
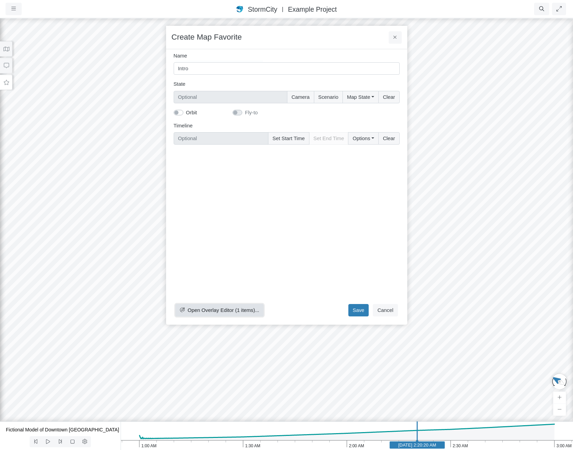
click at [223, 308] on span "Open Overlay Editor (1 items)..." at bounding box center [223, 310] width 72 height 6
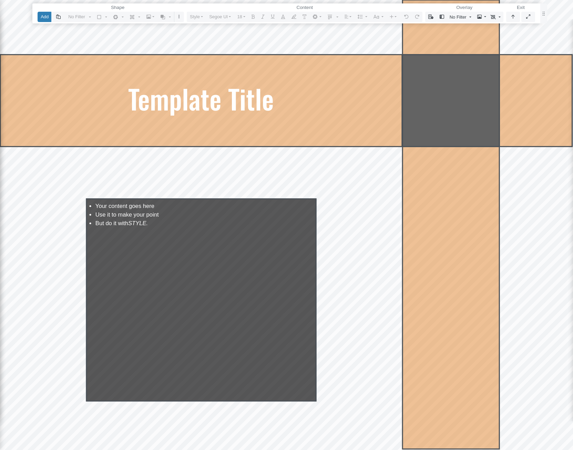
click at [122, 223] on span "But do it with STYLE." at bounding box center [121, 223] width 52 height 9
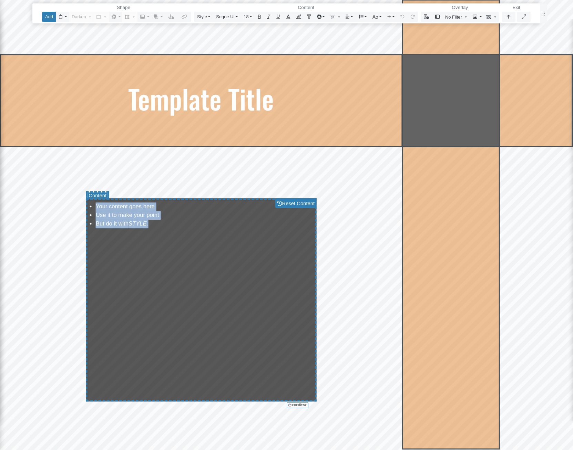
drag, startPoint x: 155, startPoint y: 224, endPoint x: 93, endPoint y: 203, distance: 65.2
click at [93, 203] on ul "Your content goes here Use it to make your point But do it with STYLE." at bounding box center [201, 215] width 222 height 26
click at [169, 252] on div "Your content goes here Use it to make your point But do it with STYLE." at bounding box center [201, 299] width 230 height 203
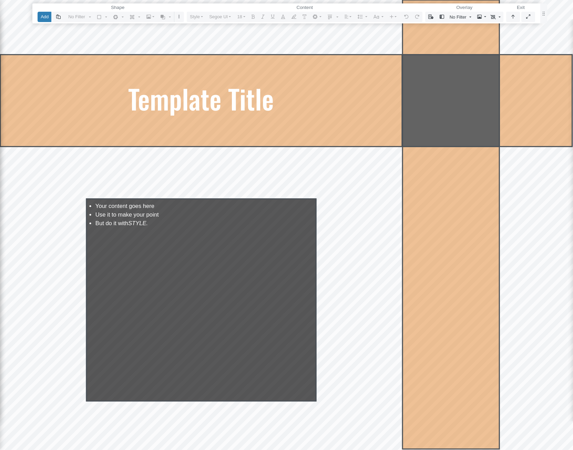
click at [209, 275] on div "Your content goes here Use it to make your point But do it with STYLE." at bounding box center [201, 299] width 230 height 203
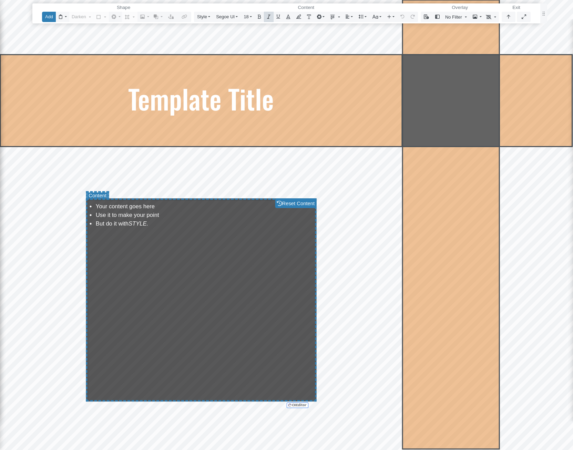
click at [192, 266] on div "Your content goes here Use it to make your point But do it with STYLE." at bounding box center [201, 299] width 230 height 203
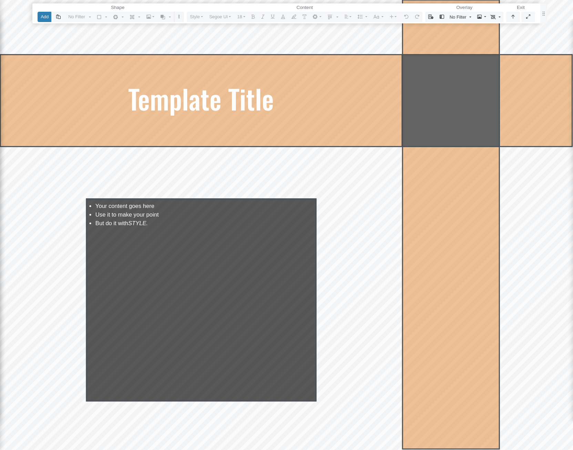
click at [217, 278] on div "Your content goes here Use it to make your point But do it with STYLE." at bounding box center [201, 299] width 230 height 203
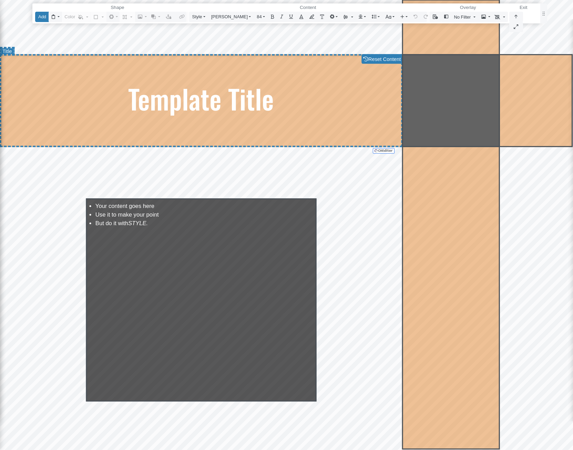
click at [158, 103] on span "Template Title" at bounding box center [201, 99] width 146 height 40
click at [509, 18] on button "button" at bounding box center [516, 17] width 14 height 10
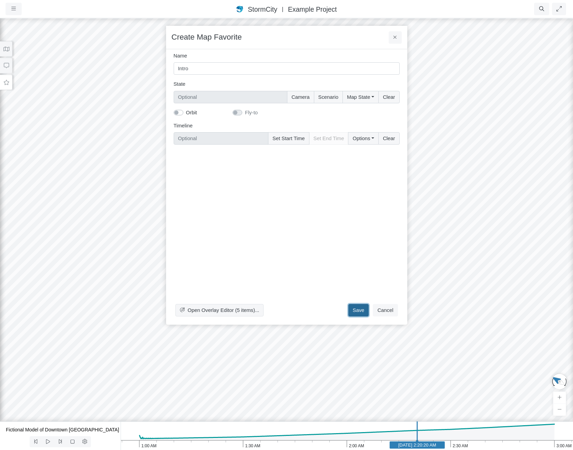
click at [359, 310] on button "Save" at bounding box center [358, 310] width 21 height 12
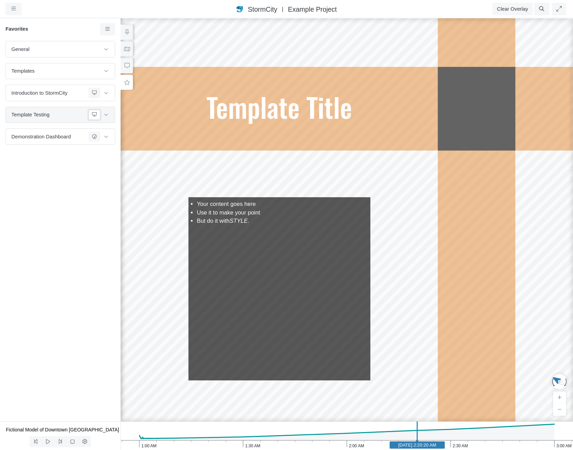
click at [91, 114] on button at bounding box center [94, 115] width 12 height 10
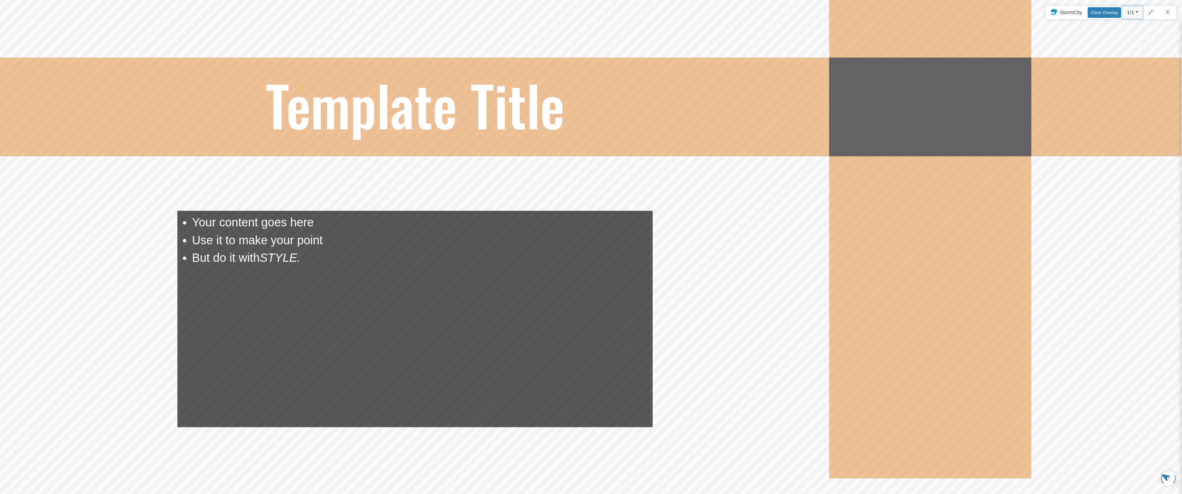
click at [572, 12] on button "1/1" at bounding box center [1132, 12] width 20 height 12
click at [572, 13] on button "1/1" at bounding box center [1132, 12] width 20 height 12
click at [559, 0] on html "Version 10823 2025-08-14, 11:50:08 A.M. Critical Infrastructure Chemical Commer…" at bounding box center [591, 0] width 1182 height 0
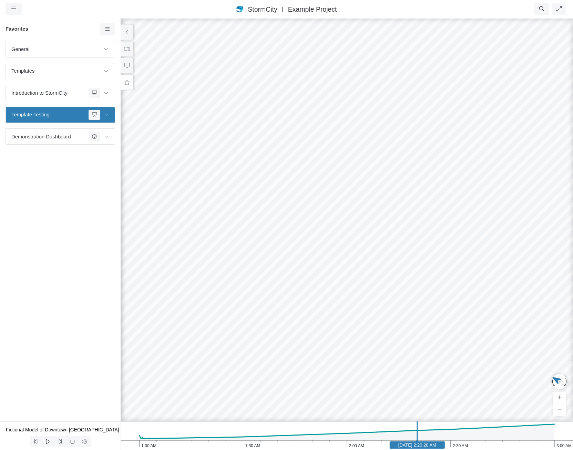
click at [58, 115] on span "Template Testing" at bounding box center [48, 115] width 74 height 8
click at [90, 115] on button at bounding box center [94, 115] width 12 height 10
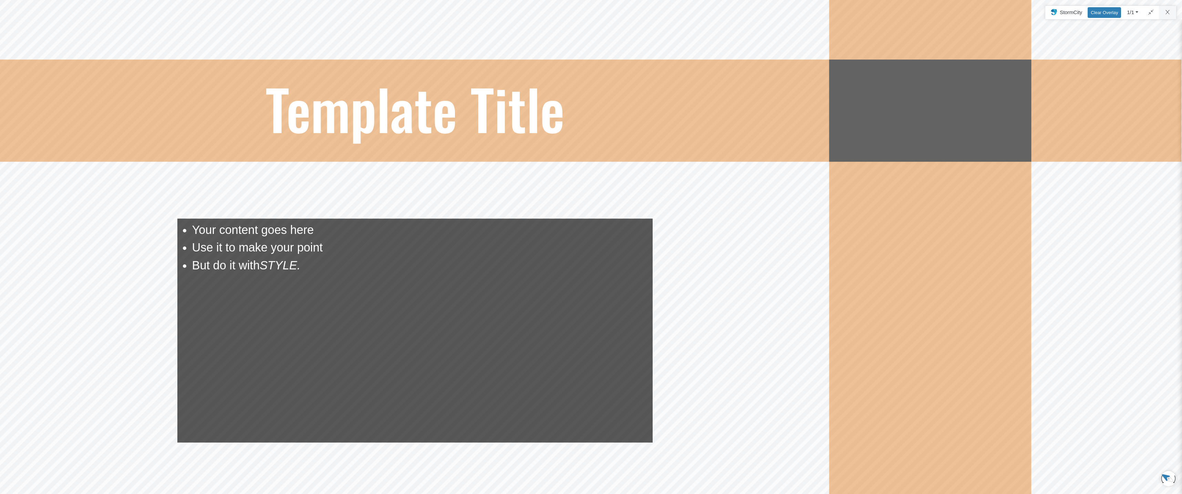
click at [560, 0] on html "Version 10823 2025-08-14, 11:50:08 A.M. Critical Infrastructure Chemical Commer…" at bounding box center [591, 0] width 1182 height 0
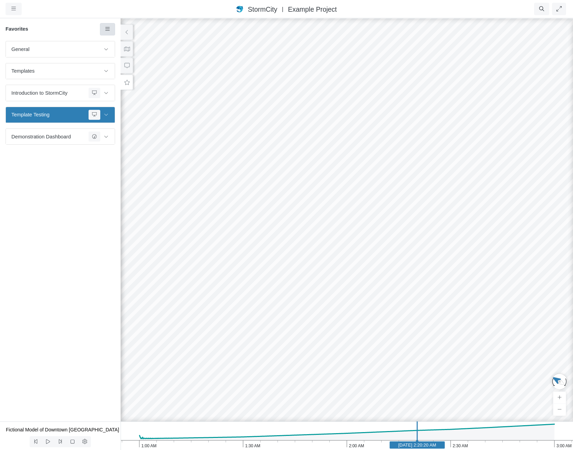
click at [106, 29] on icon at bounding box center [107, 28] width 4 height 3
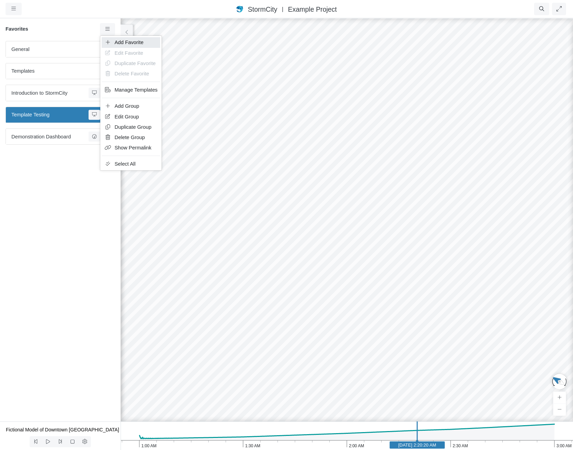
click at [117, 40] on span "Add Favorite" at bounding box center [129, 43] width 29 height 6
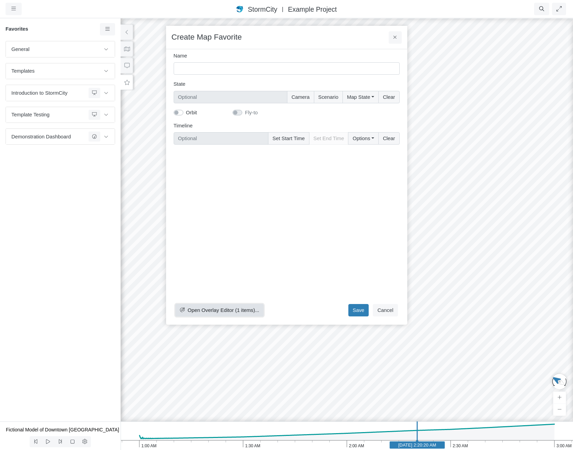
click at [230, 309] on span "Open Overlay Editor (1 items)..." at bounding box center [223, 310] width 72 height 6
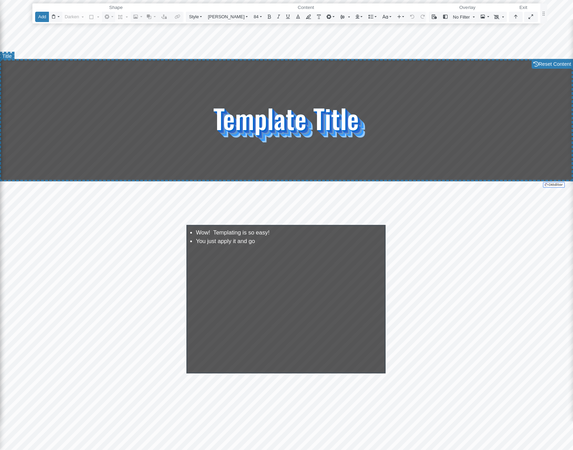
click at [301, 121] on span "Template Title" at bounding box center [286, 118] width 146 height 40
drag, startPoint x: 231, startPoint y: 126, endPoint x: 326, endPoint y: 132, distance: 95.2
click at [325, 132] on span "Template Title" at bounding box center [286, 118] width 146 height 40
click at [404, 130] on p "Template Title" at bounding box center [286, 118] width 565 height 40
click at [431, 15] on icon "button" at bounding box center [433, 16] width 5 height 4
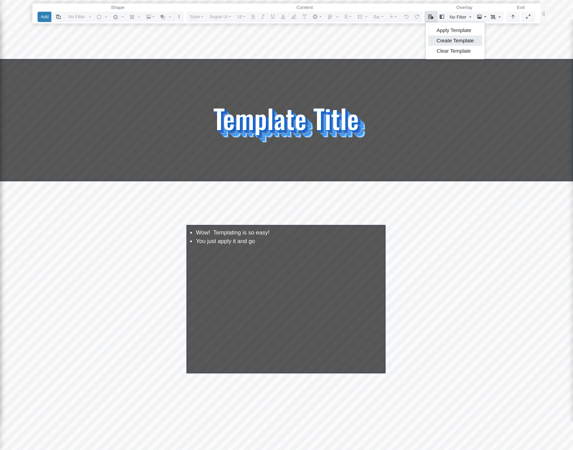
click at [450, 40] on link "Create Template" at bounding box center [455, 41] width 54 height 10
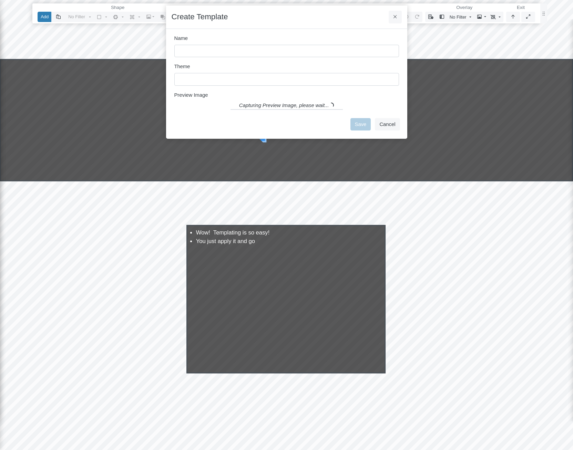
click at [292, 106] on div "Capturing Preview Image, please wait..." at bounding box center [286, 106] width 224 height 8
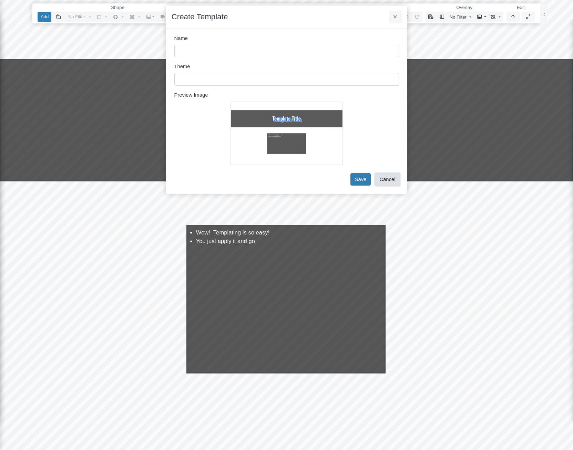
click at [389, 175] on button "Cancel" at bounding box center [387, 179] width 25 height 12
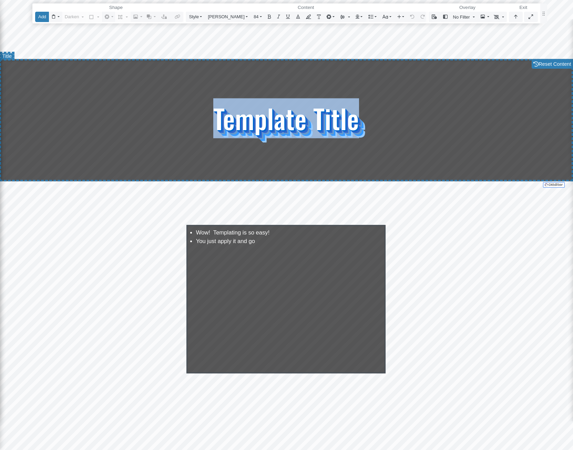
drag, startPoint x: 211, startPoint y: 121, endPoint x: 393, endPoint y: 134, distance: 182.6
click at [393, 134] on p "Template Title" at bounding box center [286, 118] width 565 height 40
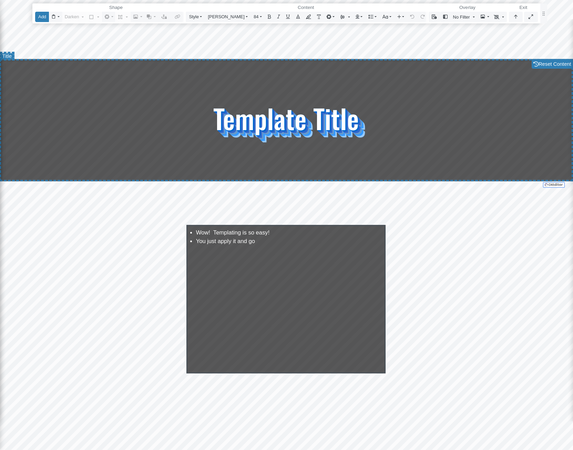
click at [400, 131] on p "Template Title" at bounding box center [286, 118] width 565 height 40
click at [504, 17] on div "Add Shape No Filter Cut Shape Copy Shape Paste Shape Darken 1" at bounding box center [286, 12] width 502 height 19
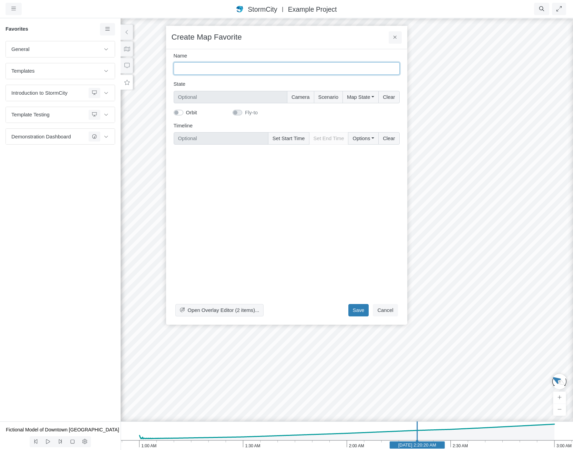
click at [223, 69] on input "Name" at bounding box center [287, 68] width 226 height 12
type input "Test"
click at [353, 311] on button "Save" at bounding box center [358, 310] width 21 height 12
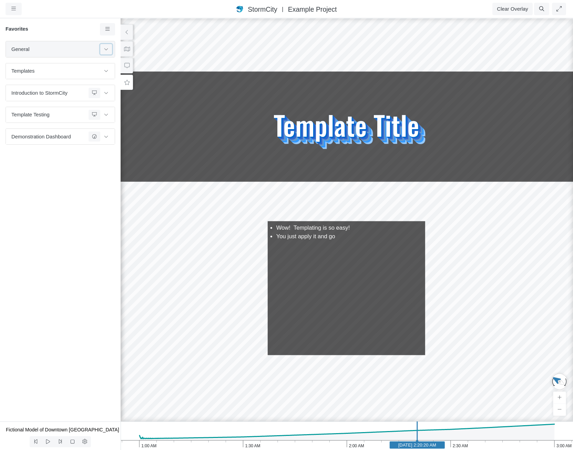
click at [107, 49] on icon at bounding box center [106, 49] width 6 height 4
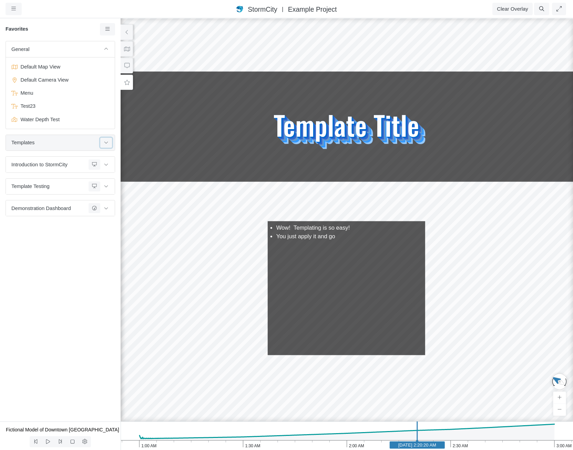
click at [105, 143] on icon at bounding box center [106, 142] width 6 height 4
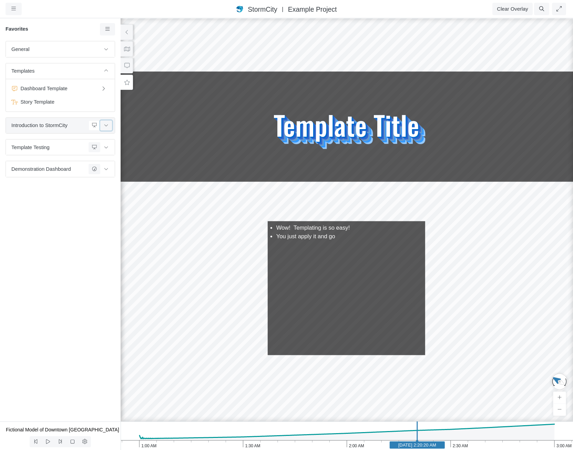
click at [106, 126] on icon at bounding box center [106, 125] width 6 height 4
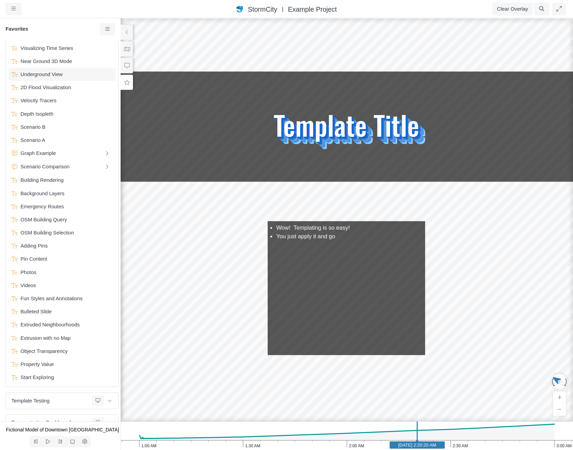
scroll to position [142, 0]
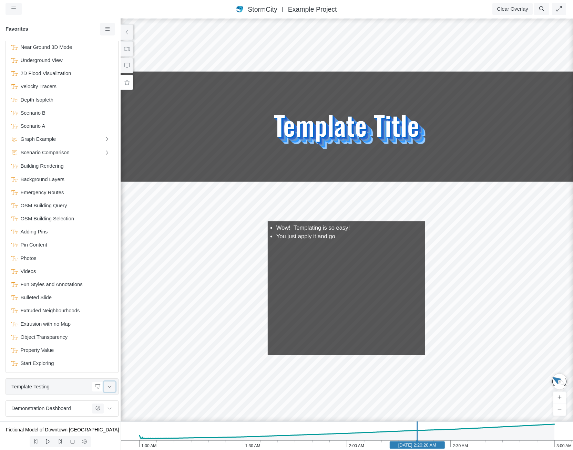
click at [109, 387] on button at bounding box center [110, 386] width 12 height 10
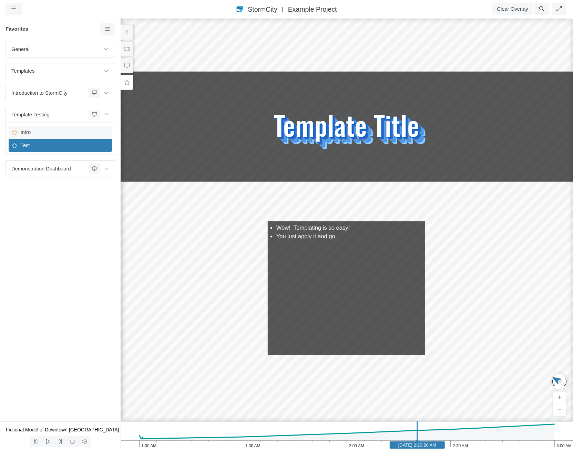
click at [71, 133] on span "Intro" at bounding box center [61, 132] width 86 height 8
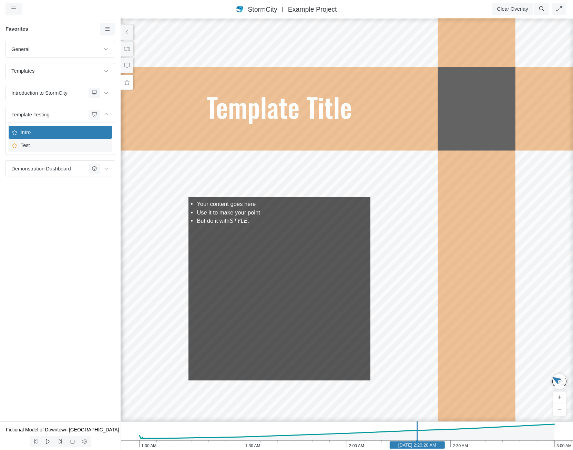
click at [76, 146] on span "Test" at bounding box center [61, 146] width 86 height 8
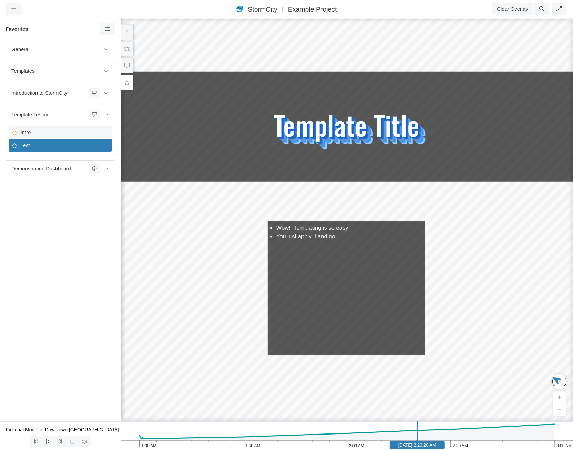
click at [77, 137] on div "Intro" at bounding box center [60, 132] width 103 height 13
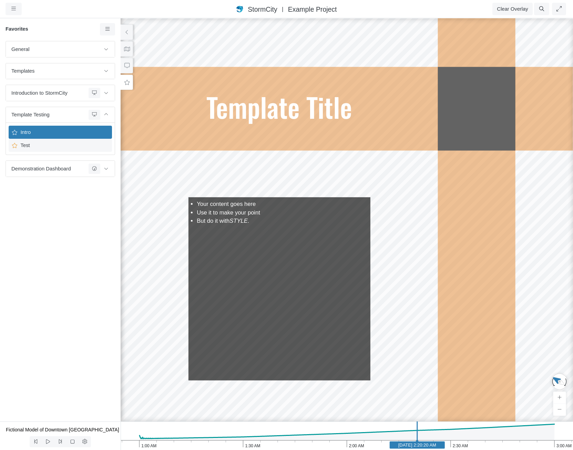
click at [91, 147] on span "Test" at bounding box center [61, 146] width 86 height 8
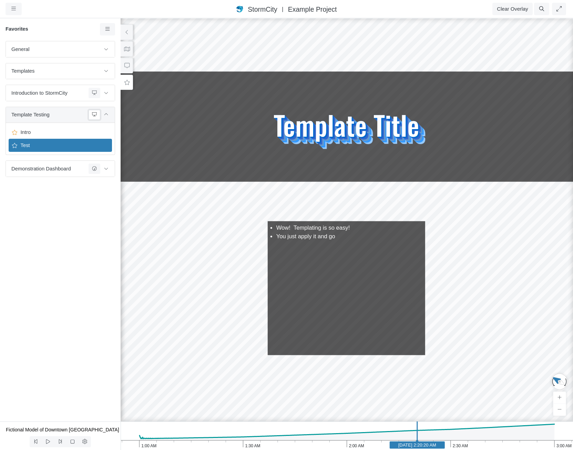
click at [94, 113] on button at bounding box center [94, 115] width 12 height 10
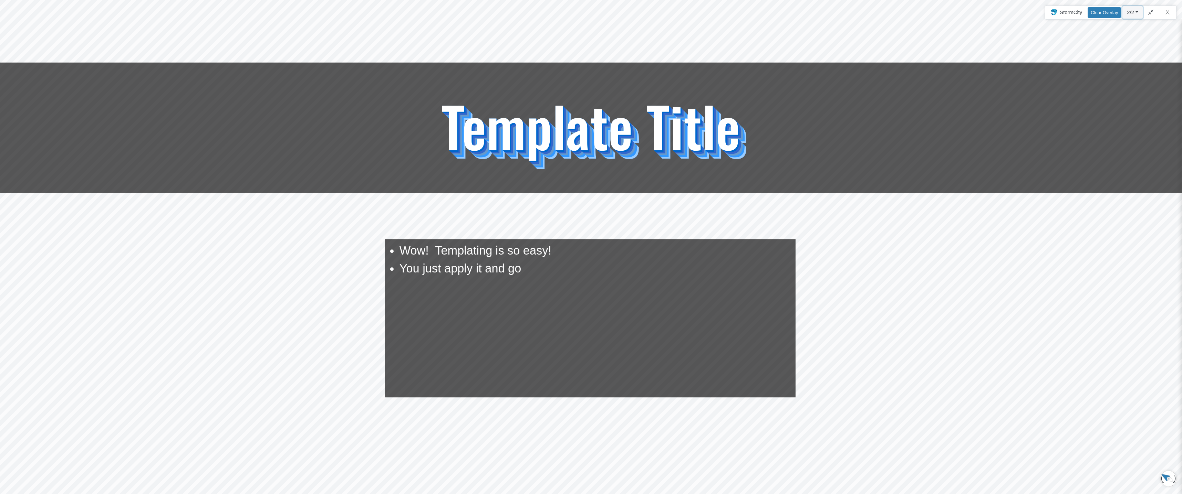
click at [572, 13] on button "2/2" at bounding box center [1132, 12] width 20 height 12
click at [572, 27] on link "1. Intro" at bounding box center [1115, 27] width 54 height 10
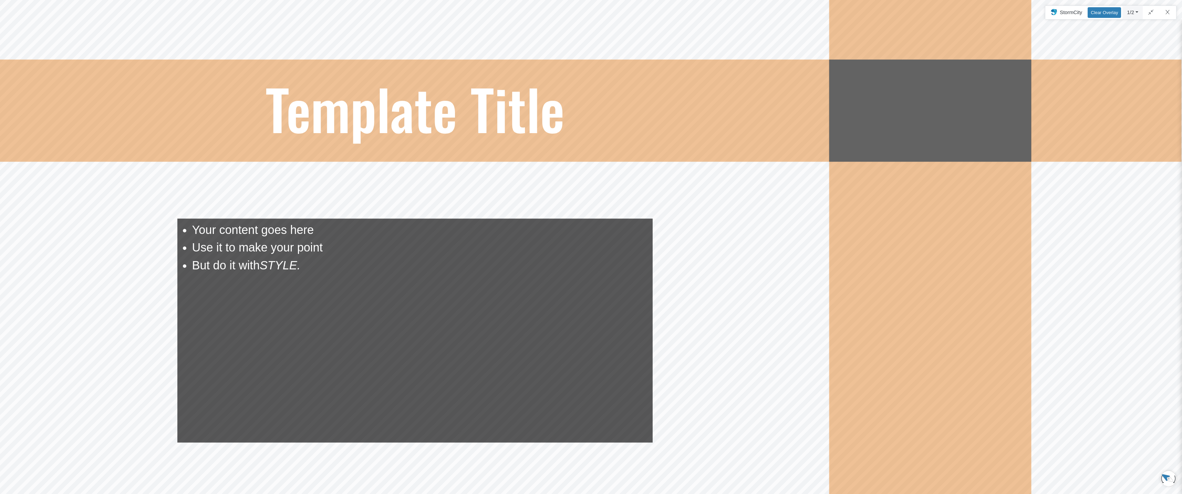
click at [572, 14] on div "Projects Groups Users Preferences Profiles Data Centers Accounts Support About …" at bounding box center [591, 247] width 1182 height 494
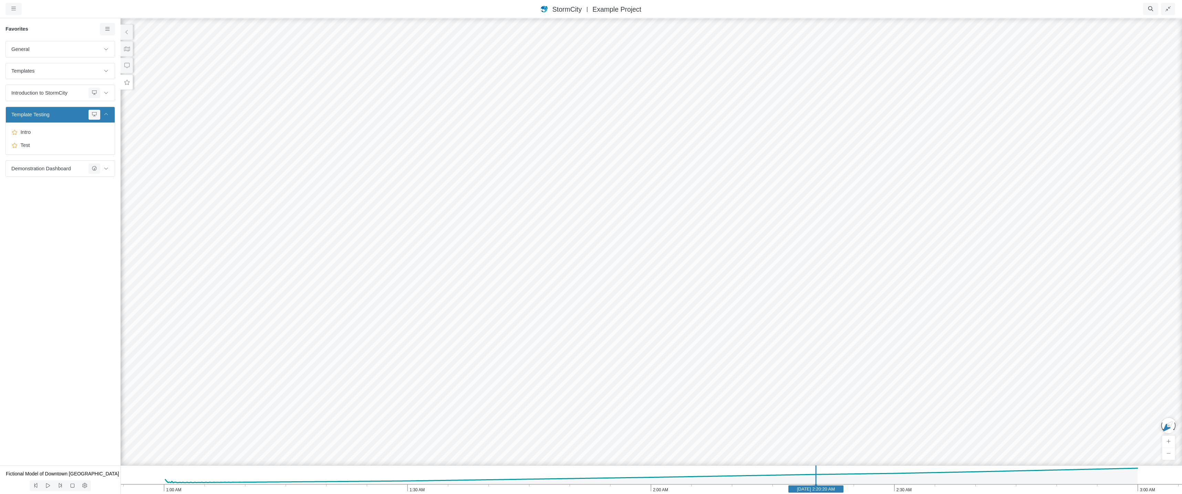
drag, startPoint x: 583, startPoint y: 195, endPoint x: 962, endPoint y: 195, distance: 379.4
drag, startPoint x: 667, startPoint y: 171, endPoint x: 575, endPoint y: 386, distance: 233.1
click at [572, 396] on div at bounding box center [591, 256] width 1182 height 477
click at [572, 10] on icon "button" at bounding box center [1167, 8] width 5 height 5
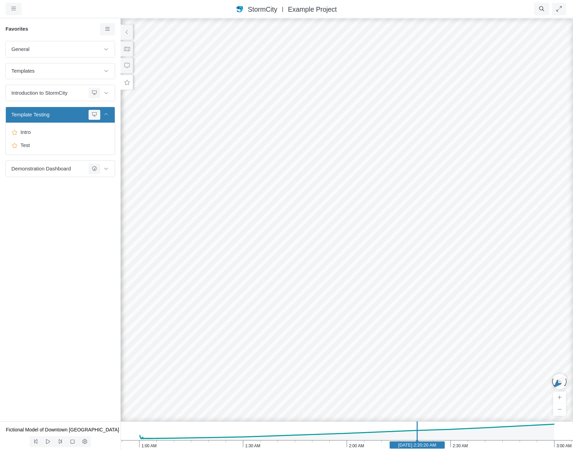
click at [274, 3] on ul "Resume Clear Overlay 1/2 1. Intro 2. Test Exit Dashboard 0 FPS (0-76) 469.54 MB…" at bounding box center [329, 9] width 475 height 12
click at [278, 10] on h1 "StormCity USA East | Example Project" at bounding box center [286, 9] width 101 height 10
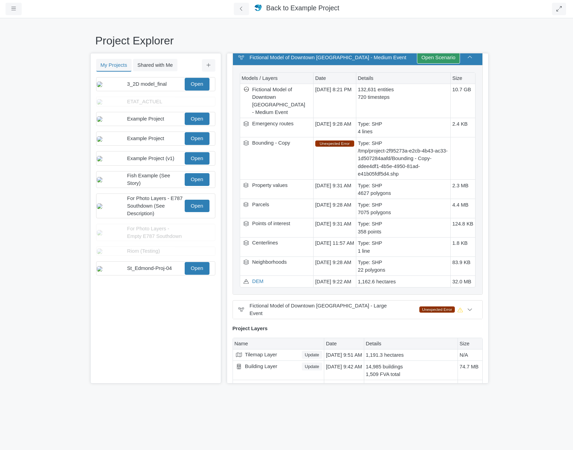
scroll to position [125, 0]
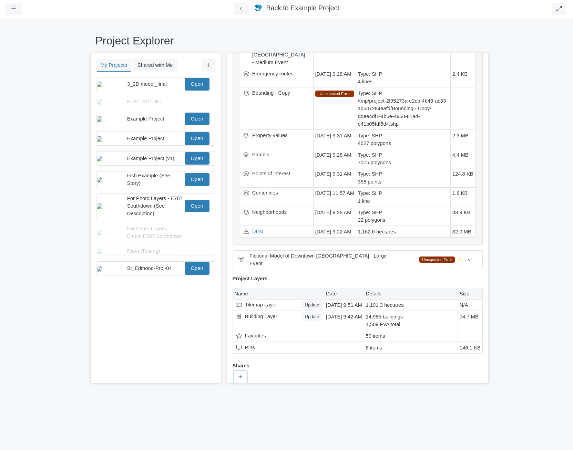
click at [241, 374] on icon at bounding box center [240, 376] width 4 height 5
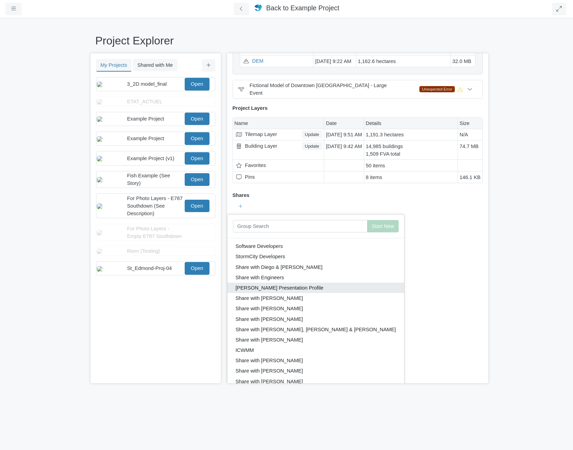
click at [307, 283] on button "[PERSON_NAME] Presentation Profile" at bounding box center [315, 288] width 177 height 10
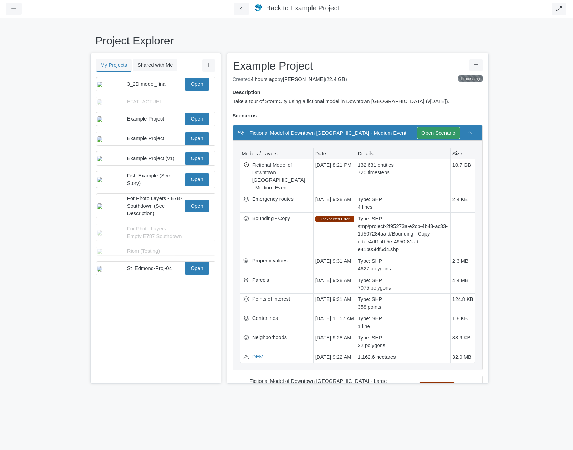
scroll to position [69, 0]
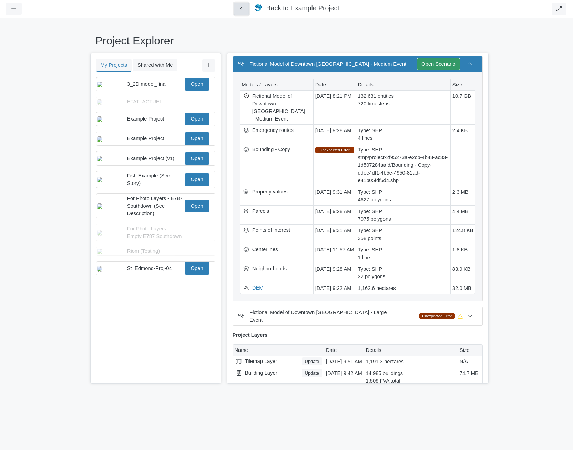
click at [237, 12] on button at bounding box center [240, 9] width 15 height 13
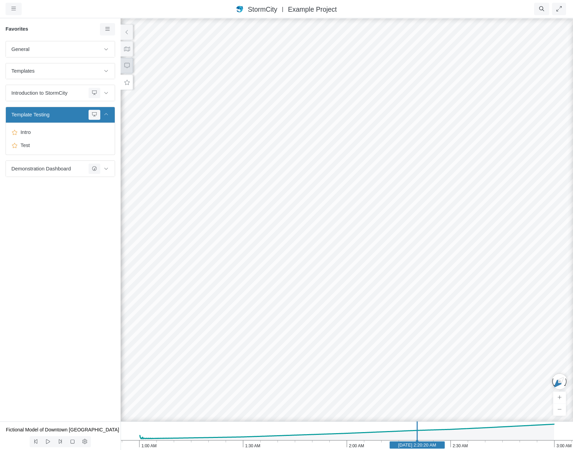
click at [125, 63] on icon at bounding box center [127, 65] width 7 height 5
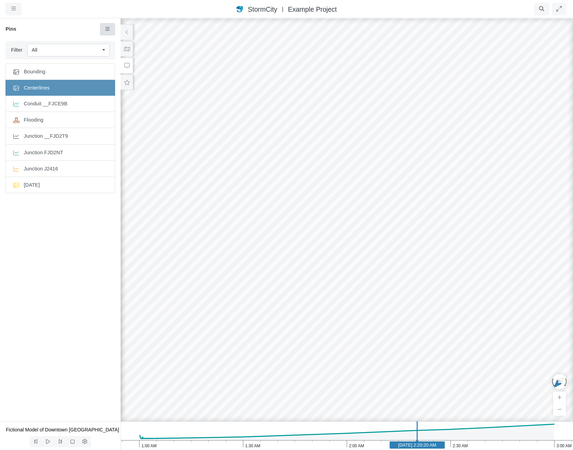
click at [112, 32] on link at bounding box center [107, 29] width 15 height 12
click at [117, 41] on span "Add Pin" at bounding box center [124, 43] width 18 height 6
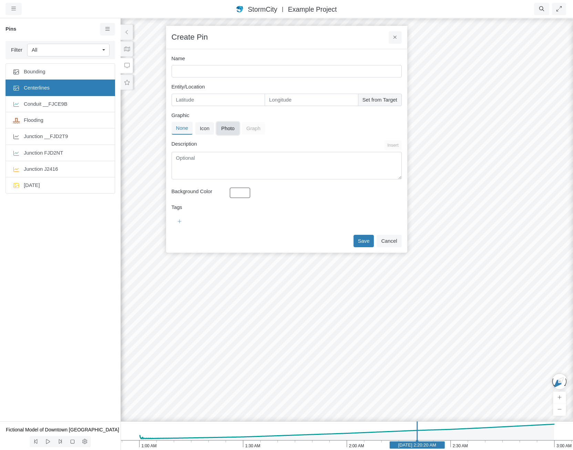
click at [228, 127] on button "Photo" at bounding box center [228, 128] width 22 height 12
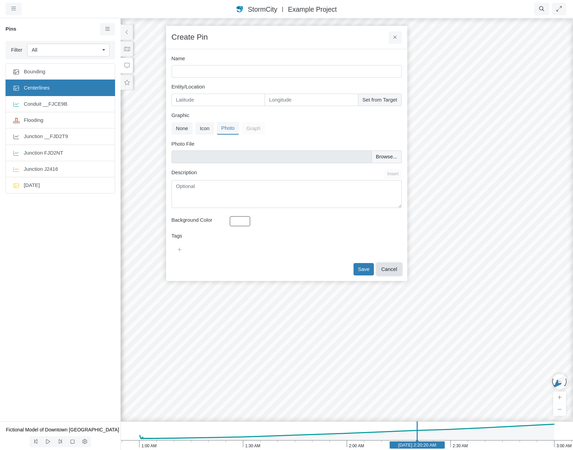
click at [393, 269] on button "Cancel" at bounding box center [388, 269] width 25 height 12
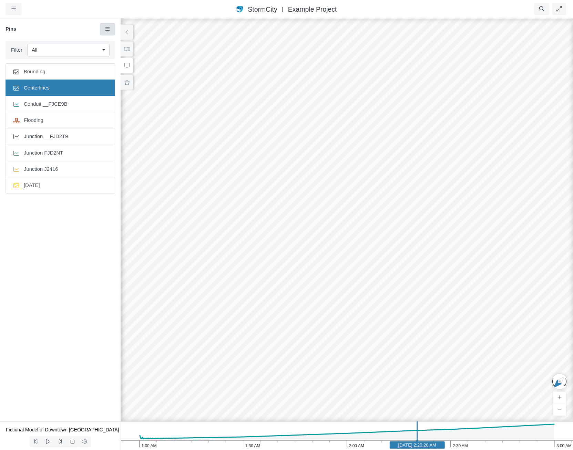
click at [107, 28] on icon at bounding box center [107, 29] width 7 height 5
click at [118, 42] on span "Add Pin" at bounding box center [124, 43] width 18 height 6
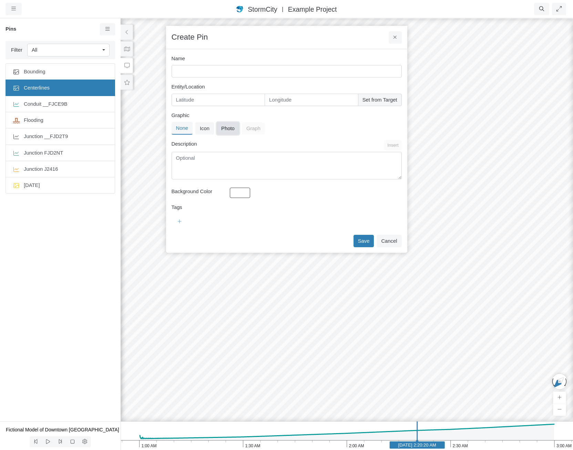
click at [229, 130] on button "Photo" at bounding box center [228, 128] width 22 height 12
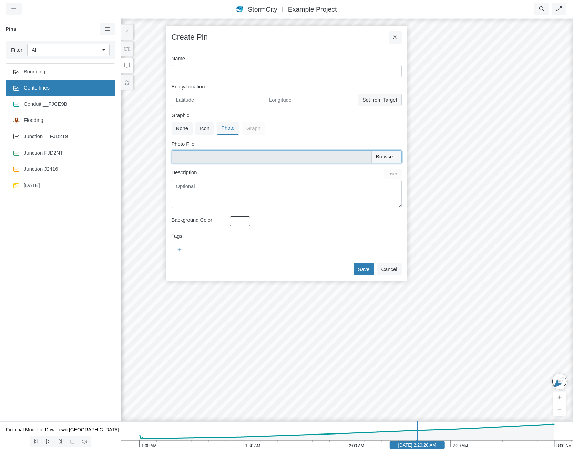
click at [244, 154] on input "Photo File" at bounding box center [286, 156] width 230 height 12
type input "C:\fakepath\generated_image.png"
click at [399, 269] on button "Cancel" at bounding box center [388, 269] width 25 height 12
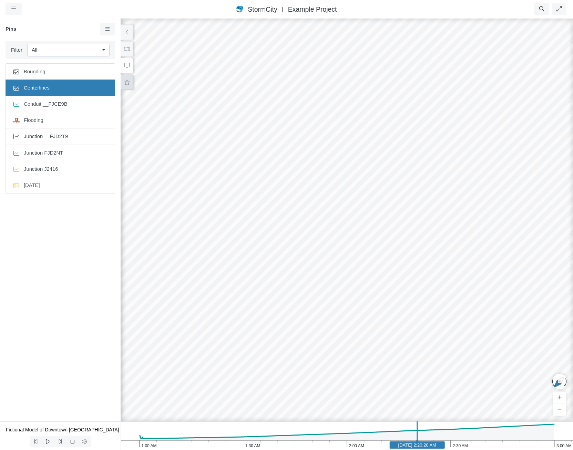
click at [128, 78] on button at bounding box center [127, 82] width 12 height 15
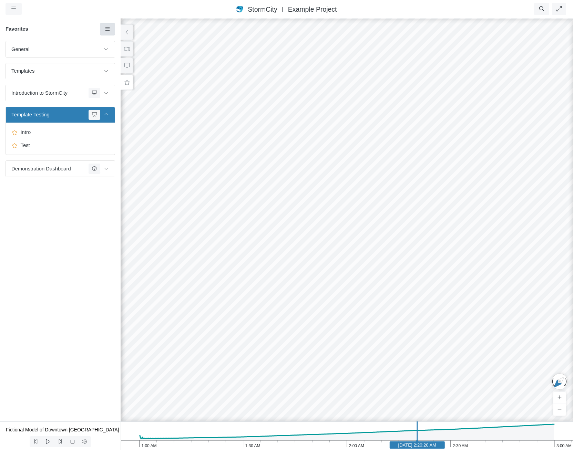
click at [112, 27] on link at bounding box center [107, 29] width 15 height 12
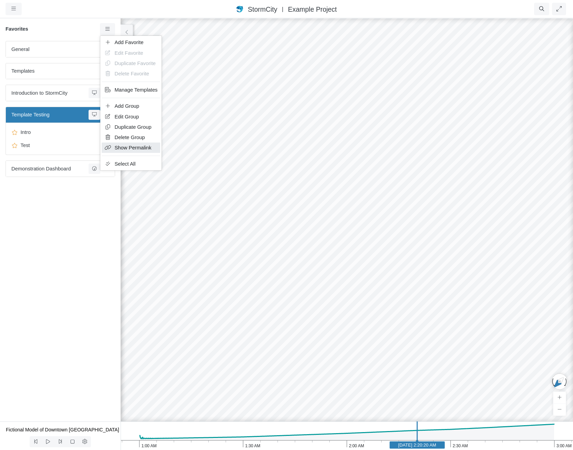
click at [141, 150] on span "Show Permalink" at bounding box center [133, 148] width 37 height 6
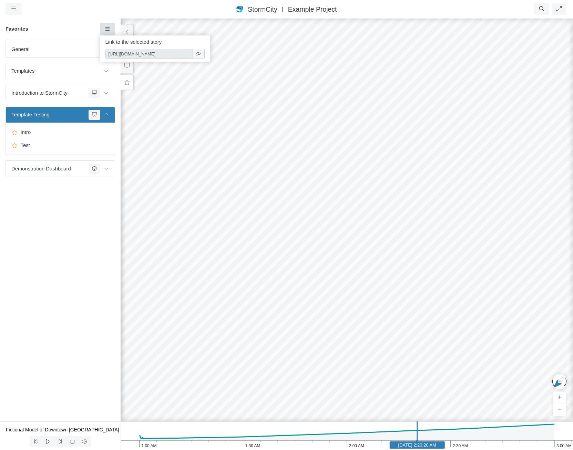
click at [108, 28] on icon at bounding box center [107, 29] width 7 height 5
click at [102, 34] on link at bounding box center [107, 29] width 15 height 12
click at [105, 31] on icon at bounding box center [107, 28] width 4 height 3
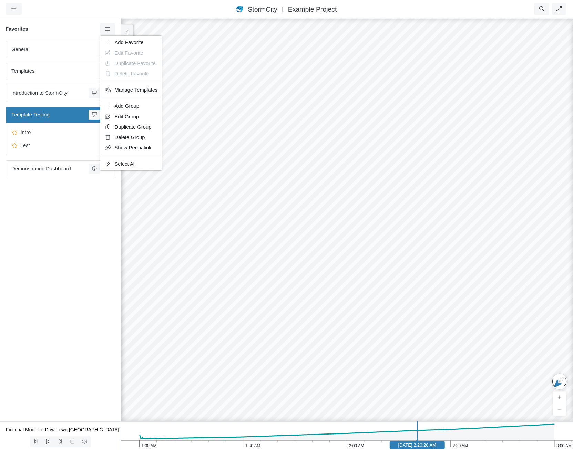
click at [70, 28] on h6 "Favorites" at bounding box center [53, 29] width 94 height 6
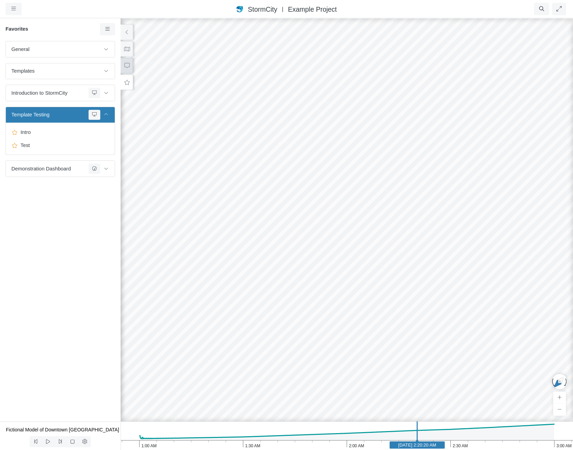
click at [128, 70] on button at bounding box center [127, 65] width 12 height 15
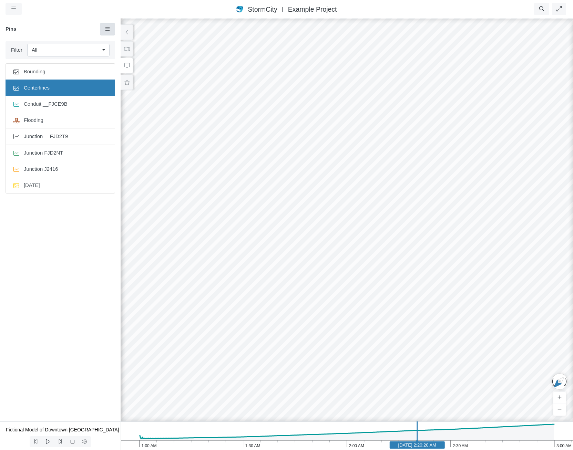
click at [104, 32] on icon at bounding box center [107, 29] width 7 height 5
click at [62, 257] on ul "Bounding Centerlines Conduit __FJCE9B Flooding Junction __FJD2T9 Junction FJD2N…" at bounding box center [60, 236] width 121 height 350
drag, startPoint x: 468, startPoint y: 243, endPoint x: 455, endPoint y: 250, distance: 14.6
click at [455, 250] on div at bounding box center [286, 234] width 573 height 432
click at [471, 326] on span "Add Terrain Pin" at bounding box center [487, 329] width 35 height 6
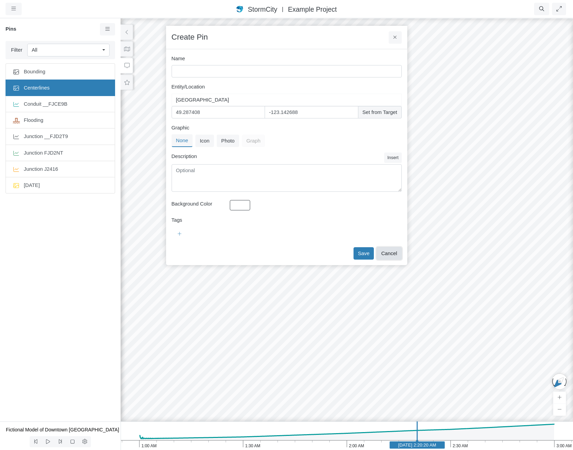
click at [382, 250] on button "Cancel" at bounding box center [388, 253] width 25 height 12
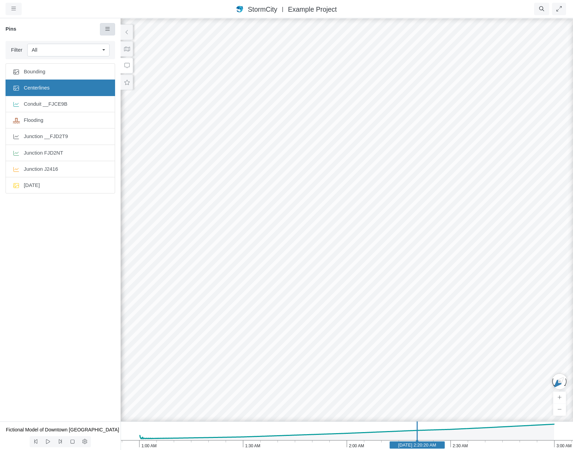
click at [113, 27] on link at bounding box center [107, 29] width 15 height 12
drag, startPoint x: 94, startPoint y: 207, endPoint x: 94, endPoint y: 190, distance: 17.6
click at [94, 207] on ul "Bounding Centerlines Conduit __FJCE9B Flooding Junction __FJD2T9 Junction FJD2N…" at bounding box center [60, 236] width 121 height 350
click at [123, 84] on button at bounding box center [127, 82] width 12 height 15
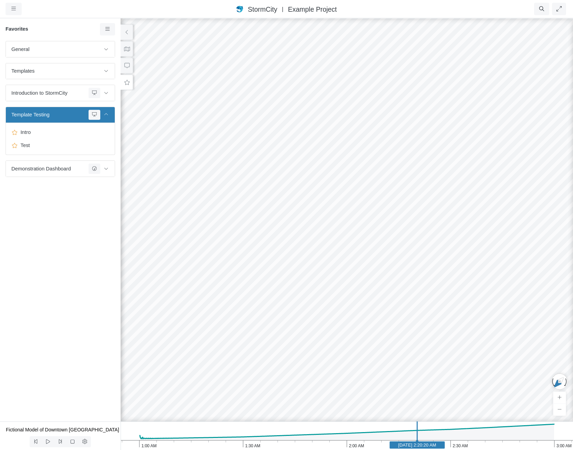
click at [99, 28] on h6 "Favorites" at bounding box center [53, 29] width 94 height 6
click at [100, 30] on link at bounding box center [107, 29] width 15 height 12
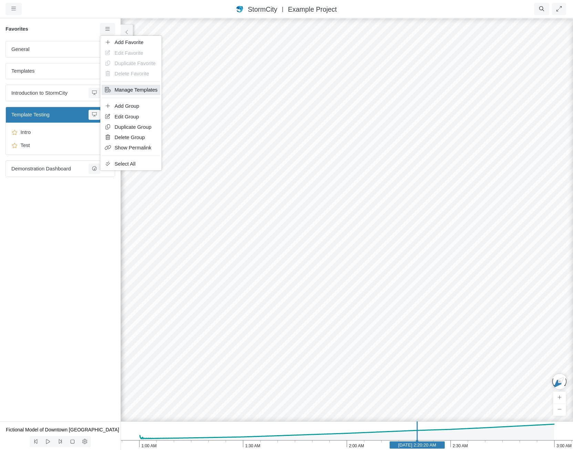
click at [124, 91] on span "Manage Templates" at bounding box center [136, 90] width 43 height 6
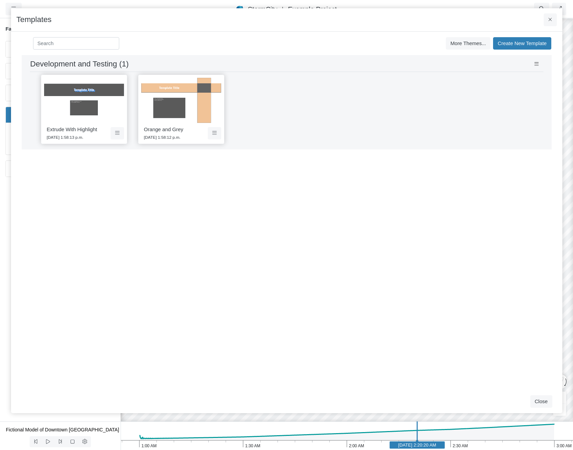
click at [179, 104] on img at bounding box center [181, 100] width 80 height 45
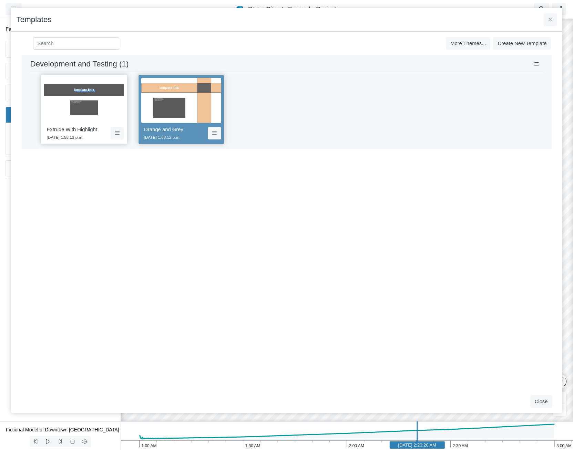
click at [81, 94] on img at bounding box center [84, 100] width 80 height 45
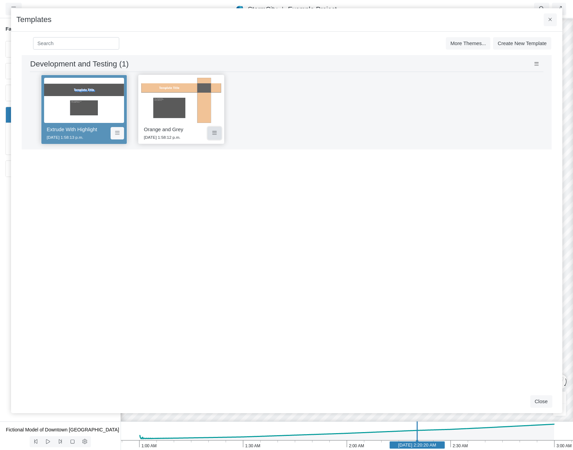
click at [215, 133] on icon at bounding box center [214, 132] width 4 height 5
